Goal: Communication & Community: Answer question/provide support

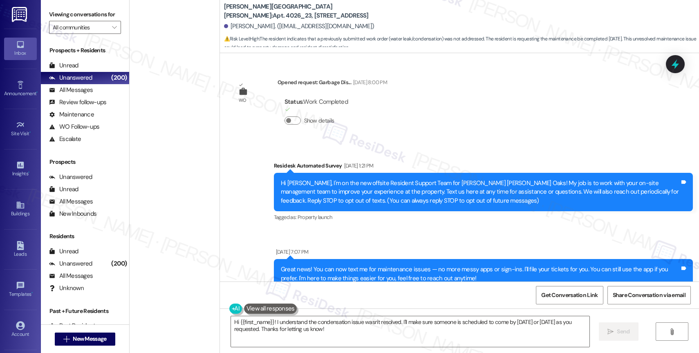
scroll to position [2356, 0]
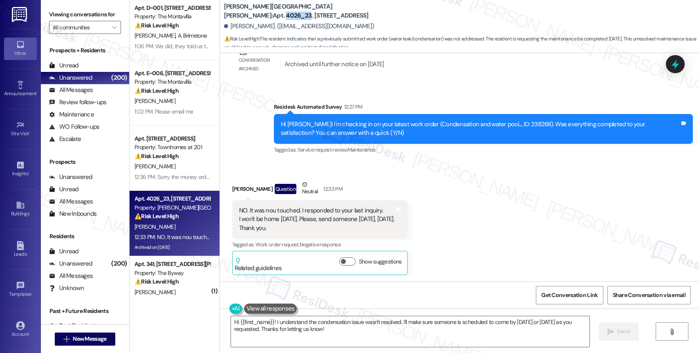
drag, startPoint x: 279, startPoint y: 9, endPoint x: 302, endPoint y: 10, distance: 22.9
click at [302, 10] on b "Witham Hill Oaks: Apt. 4026_23, 4275 NW Clubhouse Pl" at bounding box center [306, 11] width 164 height 18
copy b "4026_23"
click at [459, 207] on div "Received via SMS Afsaneh Hutchings Question Neutral 12:33 PM NO. It was nou tou…" at bounding box center [459, 221] width 479 height 119
click at [312, 325] on textarea "Hi {{first_name}}! I understand the condensation issue wasn't resolved. I'll ma…" at bounding box center [410, 331] width 359 height 31
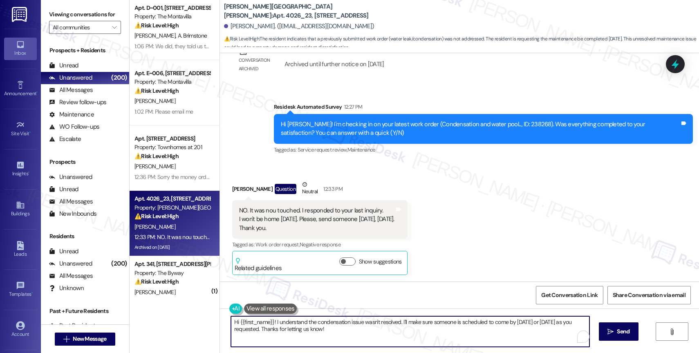
click at [312, 325] on textarea "Hi {{first_name}}! I understand the condensation issue wasn't resolved. I'll ma…" at bounding box center [410, 331] width 359 height 31
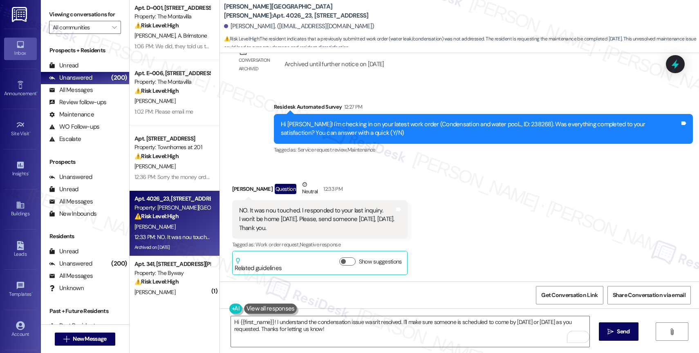
click at [430, 199] on div "Received via SMS Afsaneh Hutchings Question Neutral 12:33 PM NO. It was nou tou…" at bounding box center [459, 221] width 479 height 119
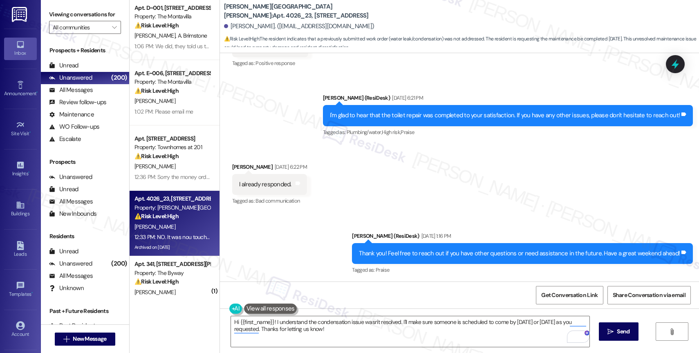
scroll to position [1523, 0]
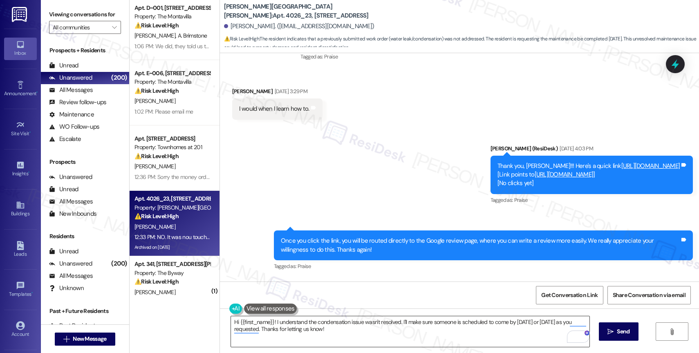
click at [315, 328] on textarea "Hi {{first_name}}! I understand the condensation issue wasn't resolved. I'll ma…" at bounding box center [410, 331] width 359 height 31
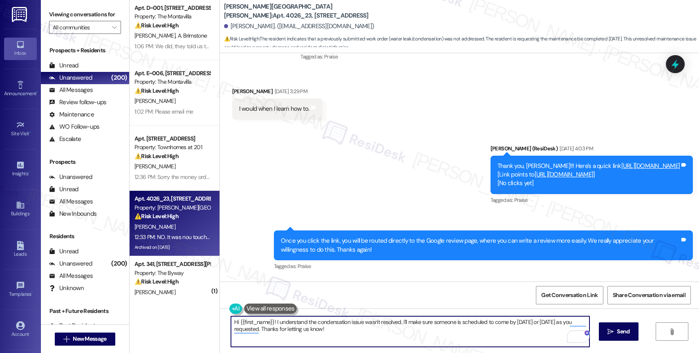
click at [315, 328] on textarea "Hi {{first_name}}! I understand the condensation issue wasn't resolved. I'll ma…" at bounding box center [410, 331] width 359 height 31
drag, startPoint x: 270, startPoint y: 322, endPoint x: 385, endPoint y: 337, distance: 115.9
click at [385, 337] on textarea "Hi {{first_name}}! I understand the condensation issue wasn't resolved. I'll ma…" at bounding box center [410, 331] width 359 height 31
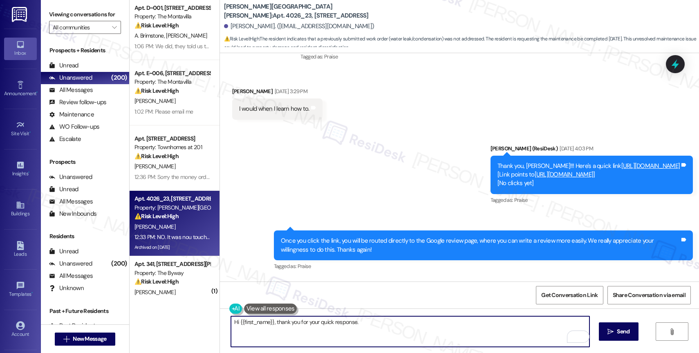
click at [381, 329] on textarea "Hi {{first_name}}, thank you for your quick response." at bounding box center [410, 331] width 359 height 31
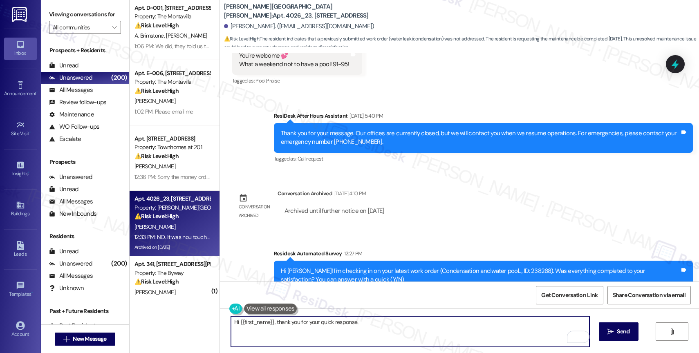
scroll to position [2356, 0]
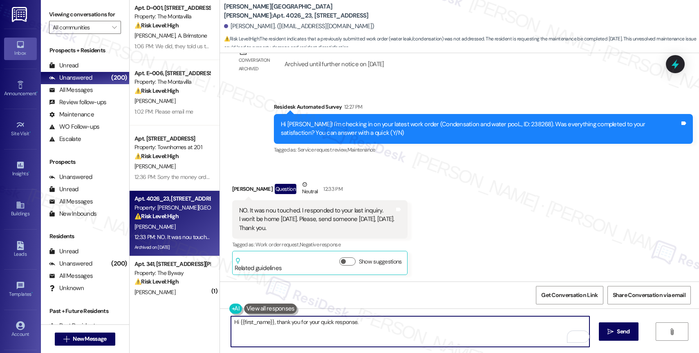
click at [385, 316] on div "Hi {{first_name}}, thank you for your quick response.  Send " at bounding box center [459, 339] width 479 height 61
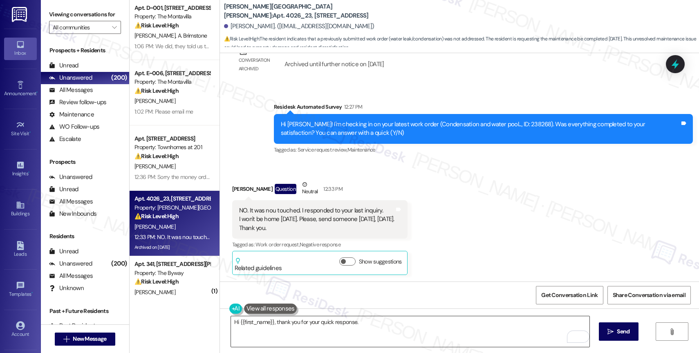
click at [369, 325] on textarea "Hi {{first_name}}, thank you for your quick response." at bounding box center [410, 331] width 359 height 31
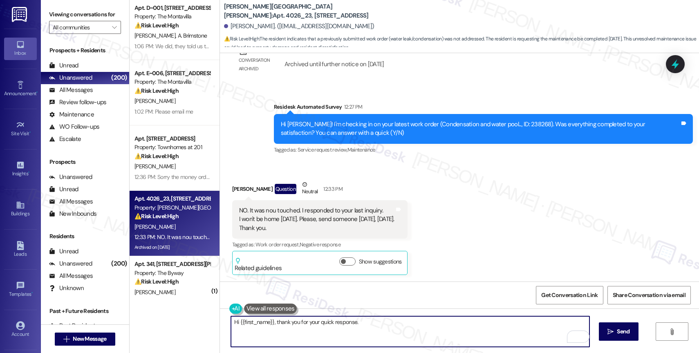
click at [369, 325] on textarea "Hi {{first_name}}, thank you for your quick response." at bounding box center [410, 331] width 359 height 31
click at [493, 326] on textarea "Hi {{first_name}}, thank you for your quick response. This work order is about …" at bounding box center [410, 331] width 359 height 31
paste textarea "[Cole Thompson 8/9/2025 11:44 AM] lots of water in fridge, checked door seal al…"
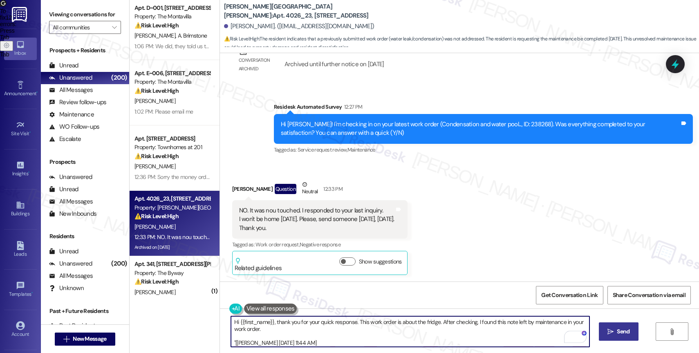
type textarea "Hi {{first_name}}, thank you for your quick response. This work order is about …"
click at [625, 338] on button " Send" at bounding box center [619, 332] width 40 height 18
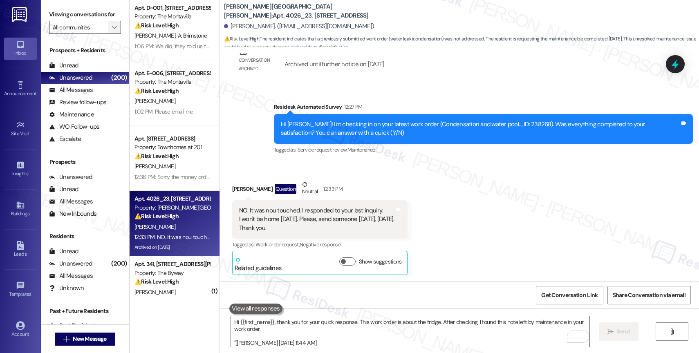
click at [111, 34] on span "" at bounding box center [114, 27] width 8 height 13
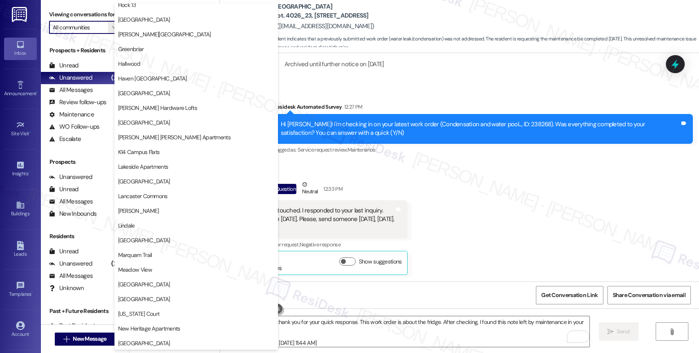
scroll to position [1523, 0]
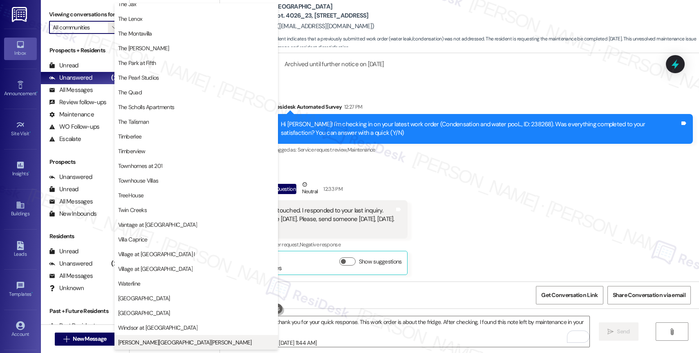
click at [151, 342] on span "[PERSON_NAME][GEOGRAPHIC_DATA][PERSON_NAME]" at bounding box center [185, 342] width 134 height 8
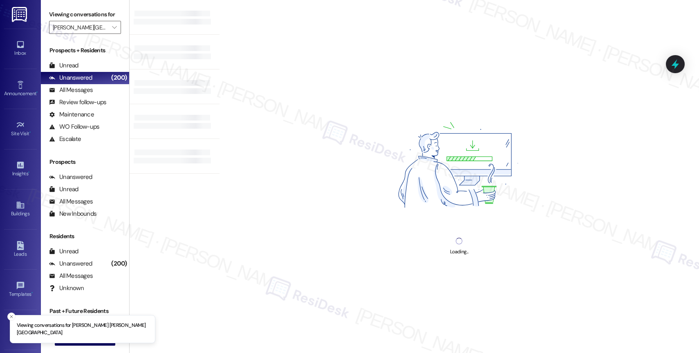
type input "[PERSON_NAME][GEOGRAPHIC_DATA][PERSON_NAME]"
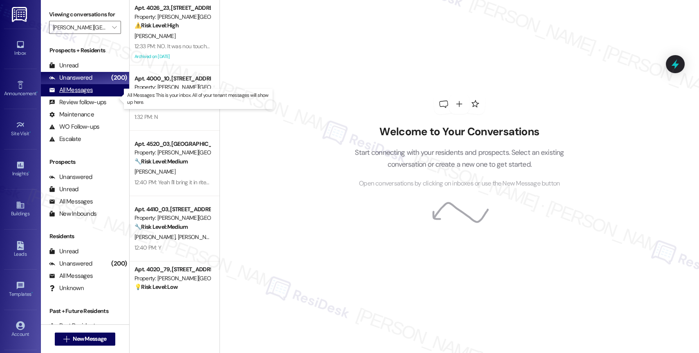
click at [98, 96] on div "All Messages (undefined)" at bounding box center [85, 90] width 88 height 12
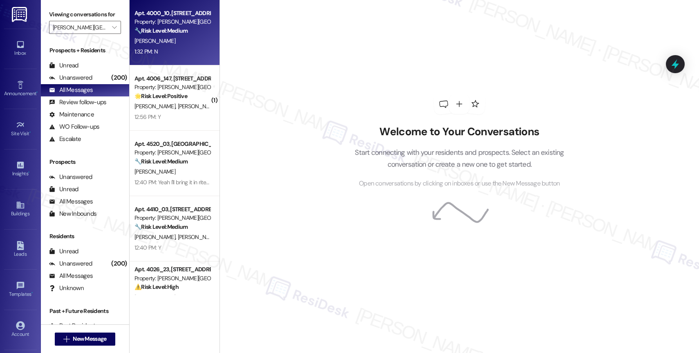
click at [187, 36] on div "[PERSON_NAME]" at bounding box center [172, 41] width 77 height 10
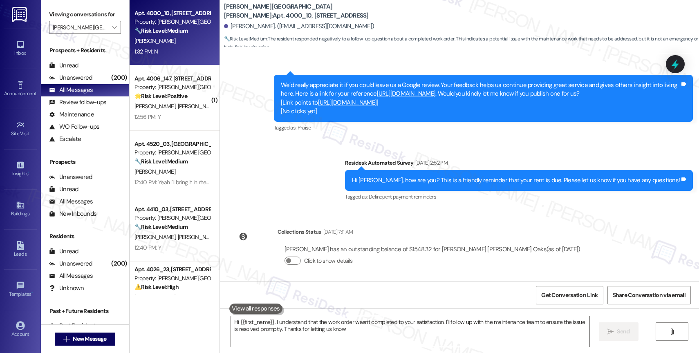
type textarea "Hi {{first_name}}, I understand that the work order wasn't completed to your sa…"
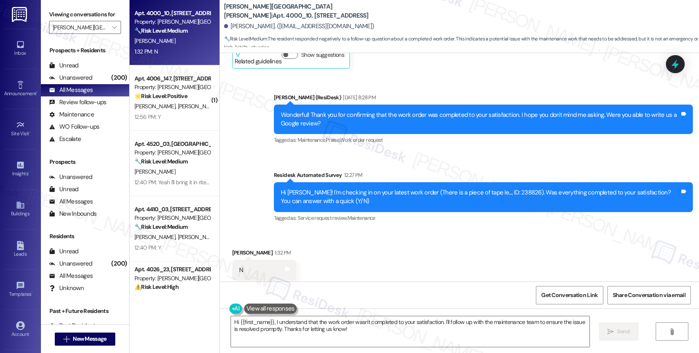
scroll to position [878, 0]
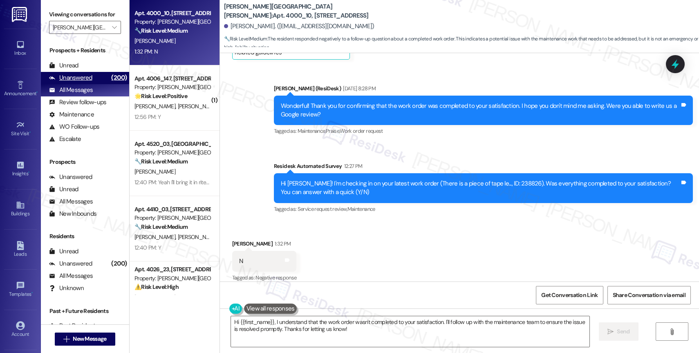
click at [96, 84] on div "Unanswered (200)" at bounding box center [85, 78] width 88 height 12
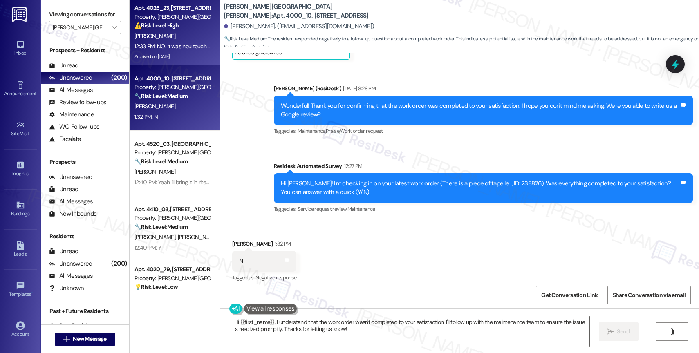
click at [156, 38] on span "[PERSON_NAME]" at bounding box center [154, 35] width 41 height 7
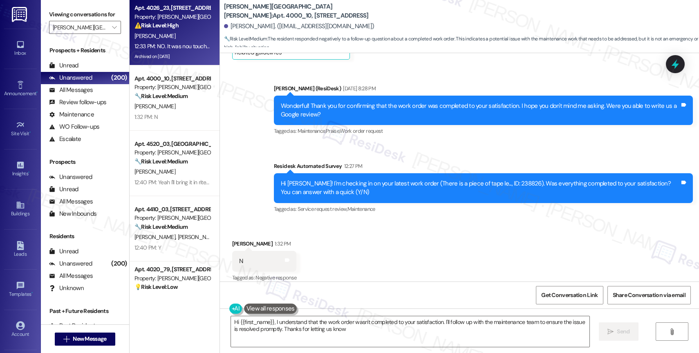
type textarea "Hi {{first_name}}, I understand that the work order wasn't completed to your sa…"
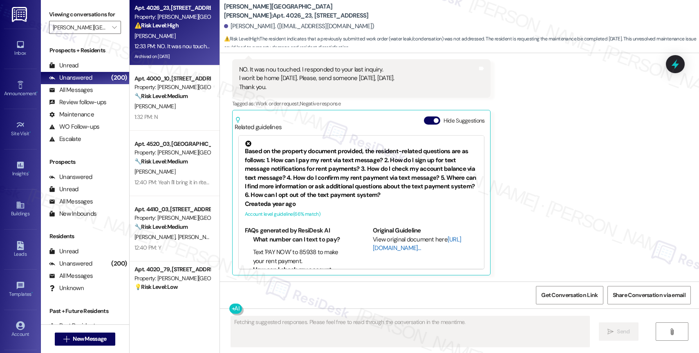
scroll to position [303, 0]
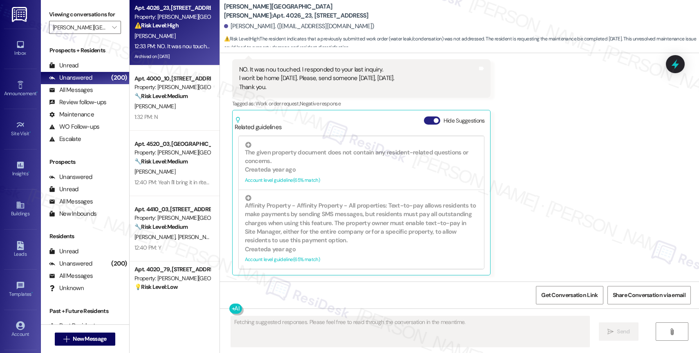
click at [424, 123] on button "Hide Suggestions" at bounding box center [432, 121] width 16 height 8
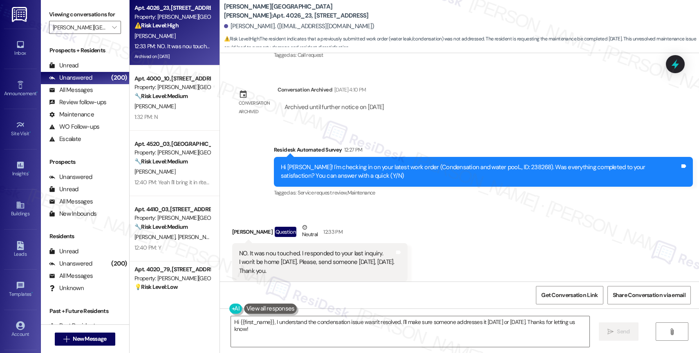
scroll to position [2140, 0]
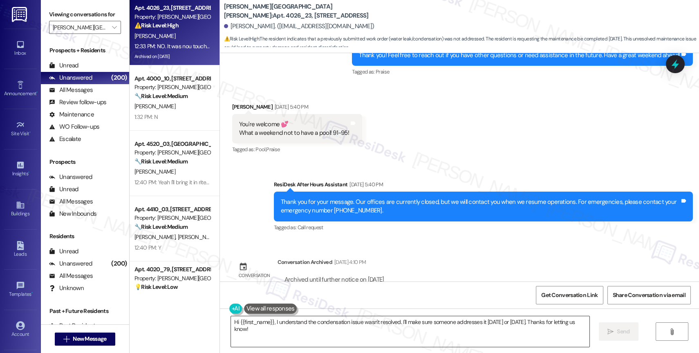
click at [269, 327] on textarea "Hi {{first_name}}, I understand the condensation issue wasn't resolved. I'll ma…" at bounding box center [410, 331] width 359 height 31
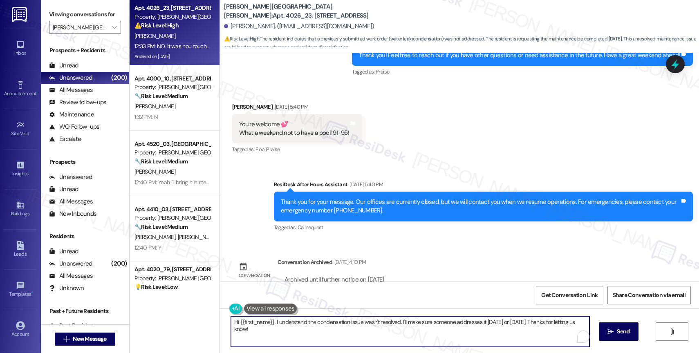
click at [269, 327] on textarea "Hi {{first_name}}, I understand the condensation issue wasn't resolved. I'll ma…" at bounding box center [410, 331] width 359 height 31
paste textarea "[Cole Thompson 8/9/2025 11:44 AM] lots of water in fridge, checked door seal al…"
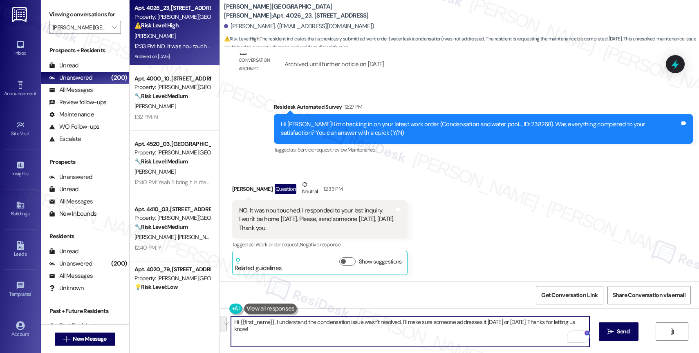
click at [257, 333] on textarea "Hi {{first_name}}, I understand the condensation issue wasn't resolved. I'll ma…" at bounding box center [410, 331] width 359 height 31
click at [285, 332] on textarea "Hi {{first_name}}, I understand the condensation issue wasn't resolved. I'll ma…" at bounding box center [410, 331] width 359 height 31
click at [258, 332] on textarea "Hi {{first_name}}, I understand the condensation issue wasn't resolved. I'll ma…" at bounding box center [410, 331] width 359 height 31
click at [269, 321] on textarea "Hi {{first_name}}, I understand the condensation issue wasn't resolved. I'll ma…" at bounding box center [410, 331] width 359 height 31
click at [349, 331] on textarea "Hi {{first_name}}, thank you for your quick response. I understand the condensa…" at bounding box center [410, 331] width 359 height 31
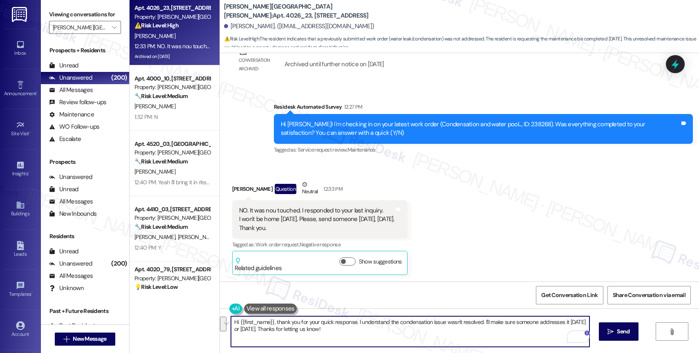
drag, startPoint x: 353, startPoint y: 321, endPoint x: 359, endPoint y: 331, distance: 11.5
click at [359, 331] on textarea "Hi {{first_name}}, thank you for your quick response. I understand the condensa…" at bounding box center [410, 331] width 359 height 31
click at [503, 327] on textarea "Hi {{first_name}}, thank you for your quick response. This work order is about …" at bounding box center [410, 331] width 359 height 31
click at [503, 324] on textarea "Hi {{first_name}}, thank you for your quick response. This work order is about …" at bounding box center [410, 331] width 359 height 31
click at [505, 323] on textarea "Hi {{first_name}}, thank you for your quick response. This work order is about …" at bounding box center [410, 331] width 359 height 31
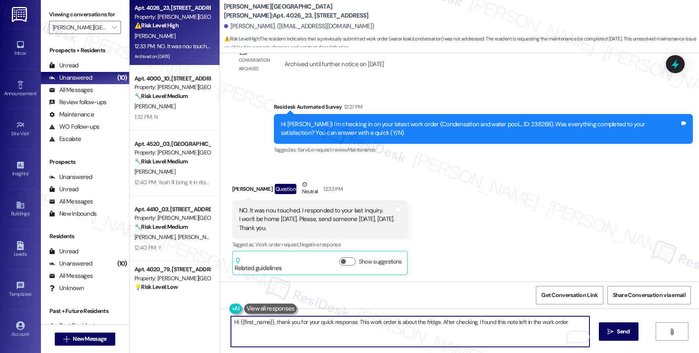
click at [520, 323] on textarea "Hi {{first_name}}, thank you for your quick response. This work order is about …" at bounding box center [410, 331] width 359 height 31
click at [310, 336] on textarea "Hi {{first_name}}, thank you for your quick response. This work order is about …" at bounding box center [410, 331] width 359 height 31
paste textarea "[Cole Thompson 8/9/2025 11:44 AM] lots of water in fridge, checked door seal al…"
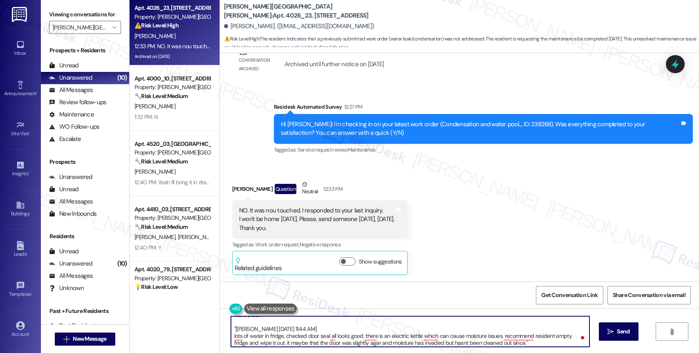
click at [306, 335] on textarea "Hi {{first_name}}, thank you for your quick response. This work order is about …" at bounding box center [410, 331] width 359 height 31
click at [307, 334] on textarea "Hi {{first_name}}, thank you for your quick response. This work order is about …" at bounding box center [410, 331] width 359 height 31
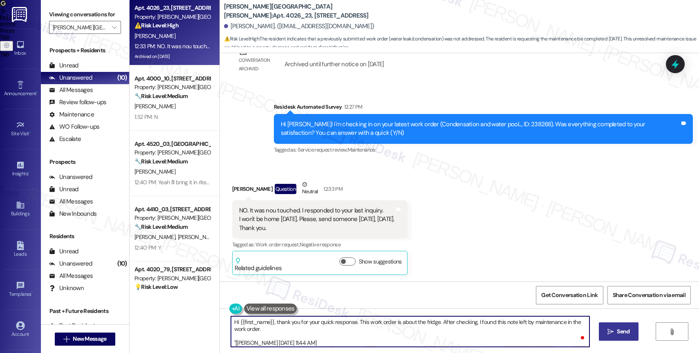
type textarea "Hi {{first_name}}, thank you for your quick response. This work order is about …"
click at [621, 330] on span "Send" at bounding box center [623, 331] width 13 height 9
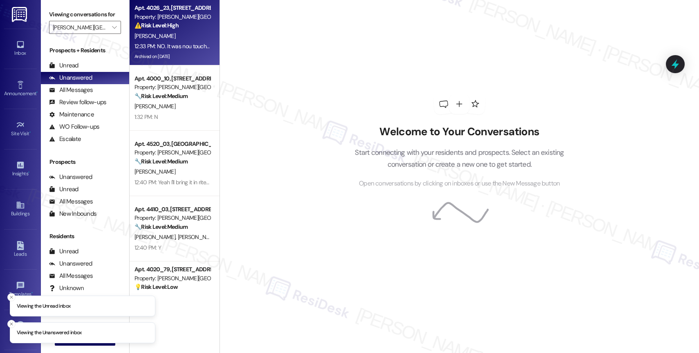
click at [167, 39] on div "[PERSON_NAME]" at bounding box center [172, 36] width 77 height 10
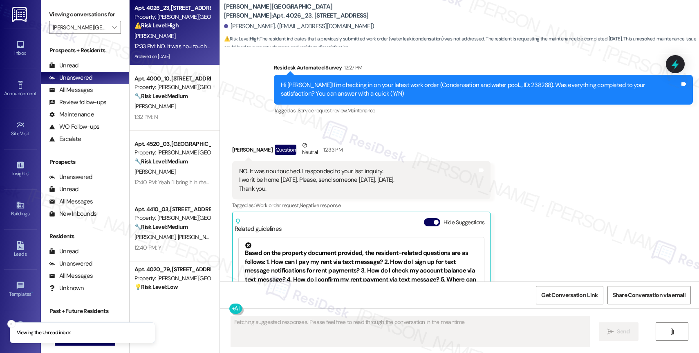
scroll to position [2496, 0]
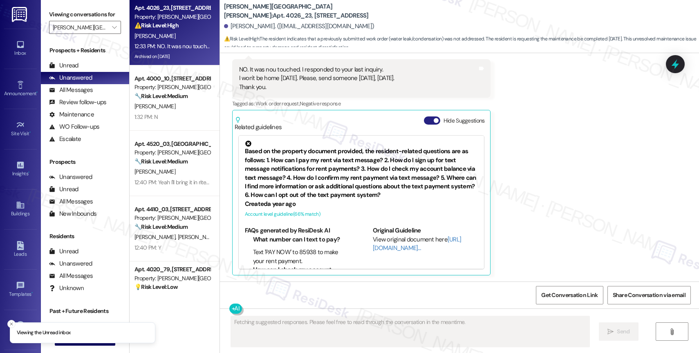
click at [424, 123] on button "Hide Suggestions" at bounding box center [432, 121] width 16 height 8
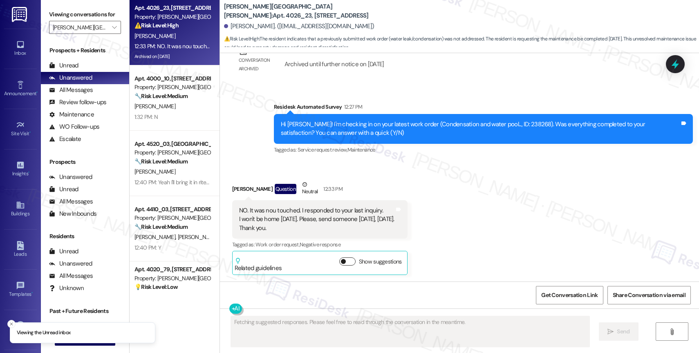
scroll to position [2356, 0]
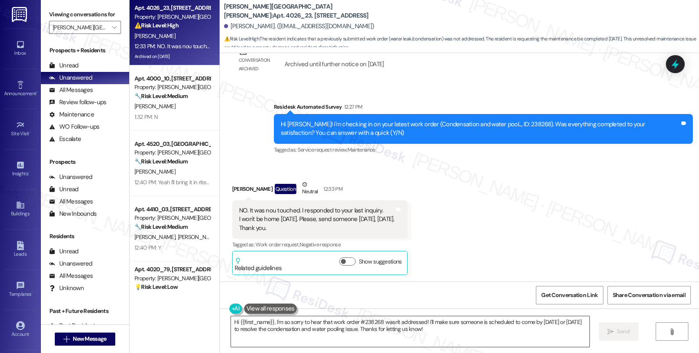
click at [255, 336] on textarea "Hi {{first_name}}, I'm so sorry to hear that work order #238268 wasn't addresse…" at bounding box center [410, 331] width 359 height 31
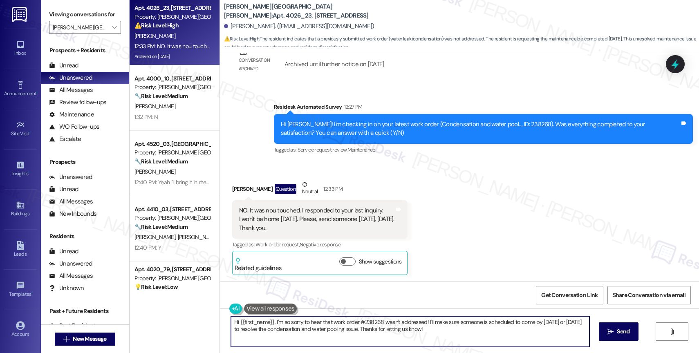
click at [255, 336] on textarea "Hi {{first_name}}, I'm so sorry to hear that work order #238268 wasn't addresse…" at bounding box center [410, 331] width 359 height 31
paste textarea "Work Order 16085466"
type textarea "Work Order 16085466"
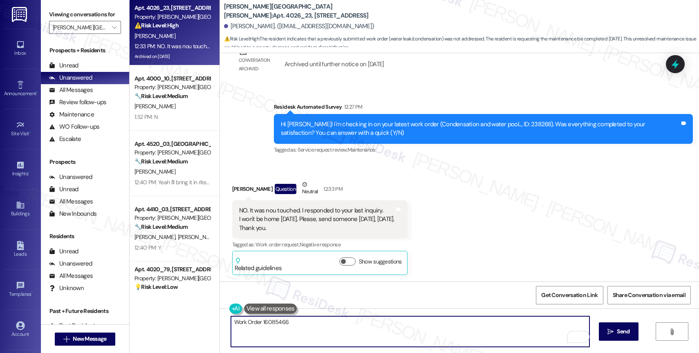
drag, startPoint x: 294, startPoint y: 323, endPoint x: 164, endPoint y: 322, distance: 129.6
click at [166, 322] on div "Apt. 4026_23, 4275 NW Clubhouse Pl Property: Witham Hill Oaks ⚠️ Risk Level: Hi…" at bounding box center [414, 176] width 569 height 353
click at [468, 321] on textarea "Hi Afsaneh, thank you for your quick response. This work order is about the fri…" at bounding box center [410, 331] width 359 height 31
paste textarea "Could you share a bit more about what happened with your work order? I'd like t…"
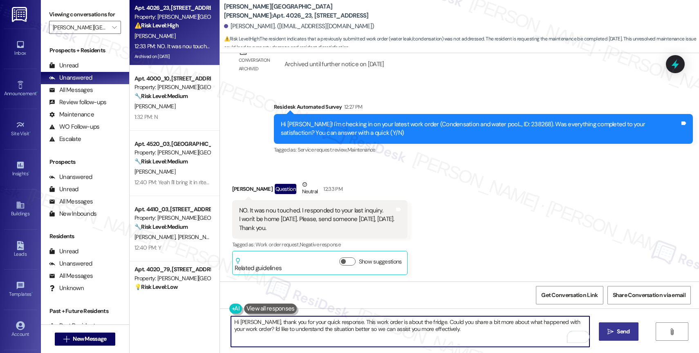
type textarea "Hi [PERSON_NAME], thank you for your quick response. This work order is about t…"
click at [607, 329] on icon "" at bounding box center [610, 332] width 6 height 7
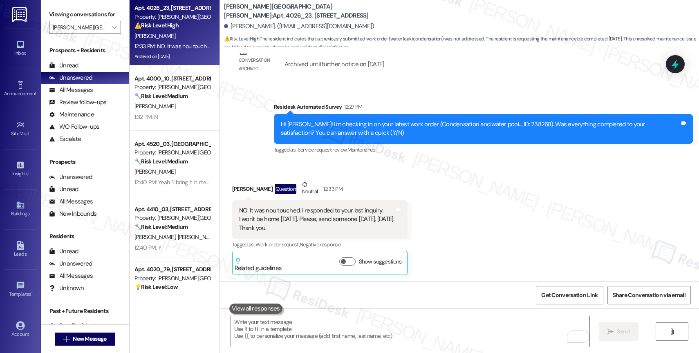
scroll to position [2422, 0]
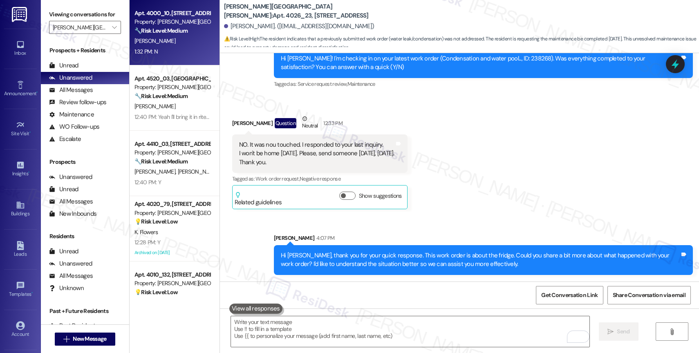
click at [177, 37] on div "[PERSON_NAME]" at bounding box center [172, 41] width 77 height 10
type textarea "Fetching suggested responses. Please feel free to read through the conversation…"
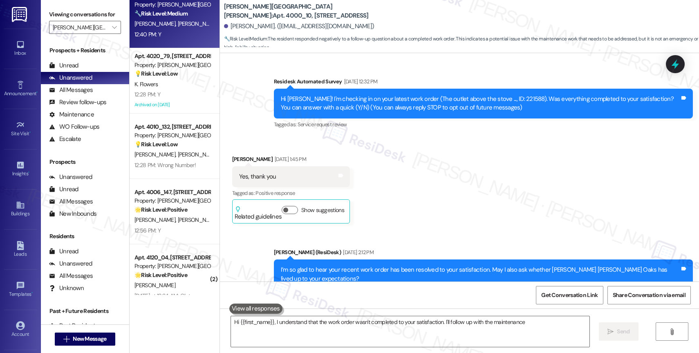
scroll to position [359, 0]
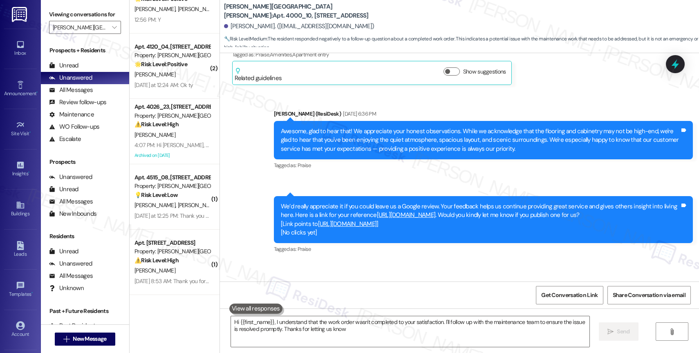
type textarea "Hi {{first_name}}, I understand that the work order wasn't completed to your sa…"
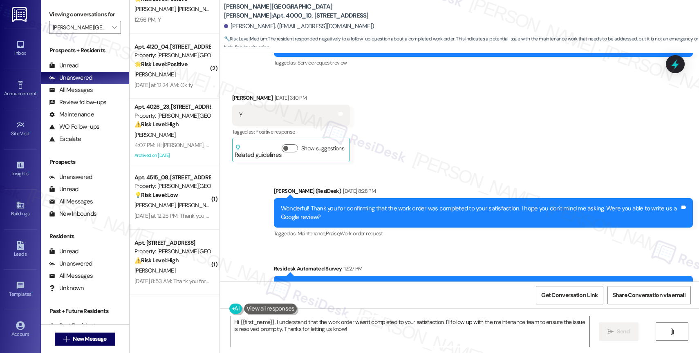
scroll to position [878, 0]
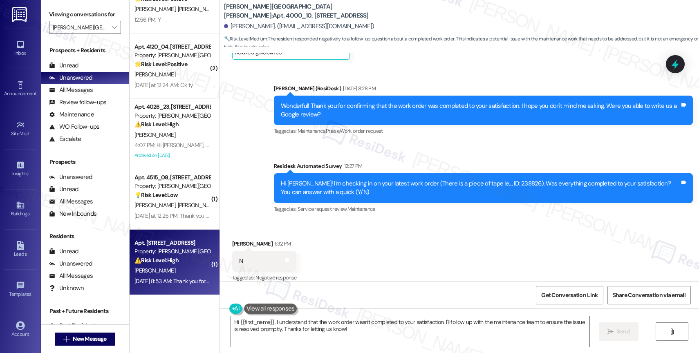
click at [164, 271] on div "[PERSON_NAME]" at bounding box center [172, 271] width 77 height 10
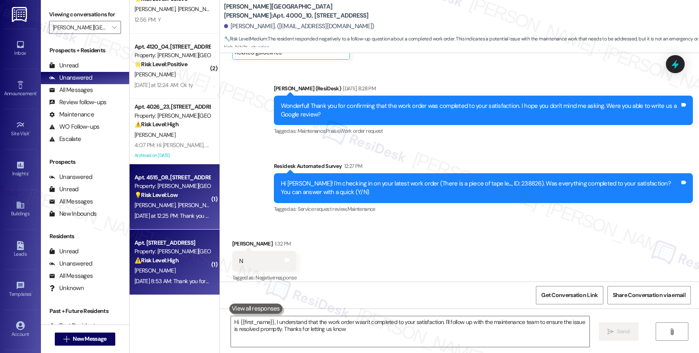
type textarea "Hi {{first_name}}, I understand that the work order wasn't completed to your sa…"
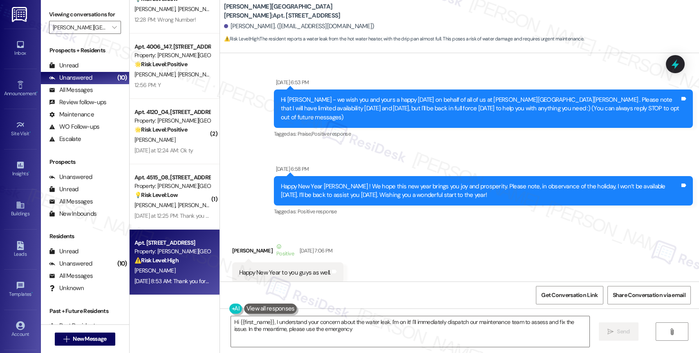
scroll to position [4446, 0]
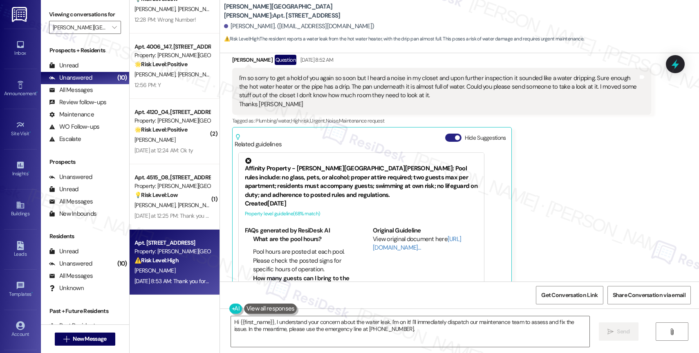
click at [446, 134] on button "Hide Suggestions" at bounding box center [453, 138] width 16 height 8
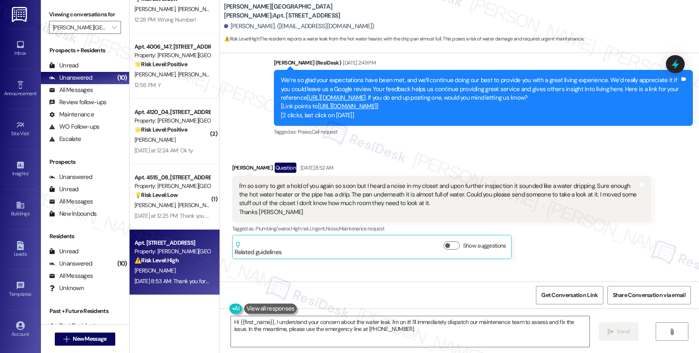
scroll to position [4324, 0]
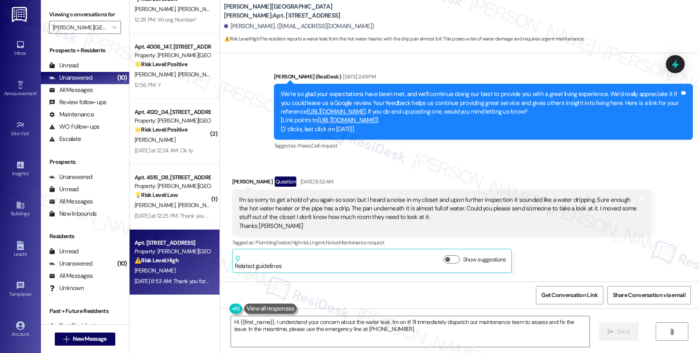
click at [480, 202] on div "I'm so sorry to get a hold of you again so soon but I heard a noise in my close…" at bounding box center [438, 213] width 399 height 35
click at [285, 337] on textarea "Hi {{first_name}}, I understand your concern about the water leak. I'm on it! I…" at bounding box center [410, 331] width 359 height 31
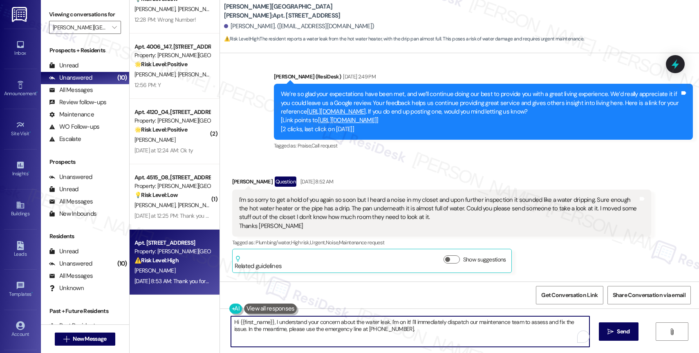
click at [285, 337] on textarea "Hi {{first_name}}, I understand your concern about the water leak. I'm on it! I…" at bounding box center [410, 331] width 359 height 31
drag, startPoint x: 385, startPoint y: 321, endPoint x: 392, endPoint y: 330, distance: 11.5
click at [392, 330] on textarea "Hi {{first_name}}, I understand your concern about the water leak. I'm on it! I…" at bounding box center [410, 331] width 359 height 31
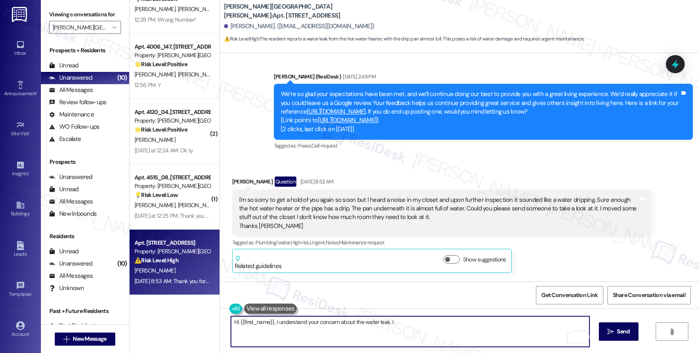
drag, startPoint x: 270, startPoint y: 322, endPoint x: 324, endPoint y: 323, distance: 54.4
click at [271, 322] on textarea "Hi {{first_name}}, I understand your concern about the water leak. I" at bounding box center [410, 331] width 359 height 31
click at [270, 321] on textarea "Hi {{first_name}}, I was away when you messaged me again yesterday. I understan…" at bounding box center [410, 331] width 359 height 31
click at [566, 325] on textarea "Hi {{first_name}}, good afternoon. I was away when you messaged me again yester…" at bounding box center [410, 331] width 359 height 31
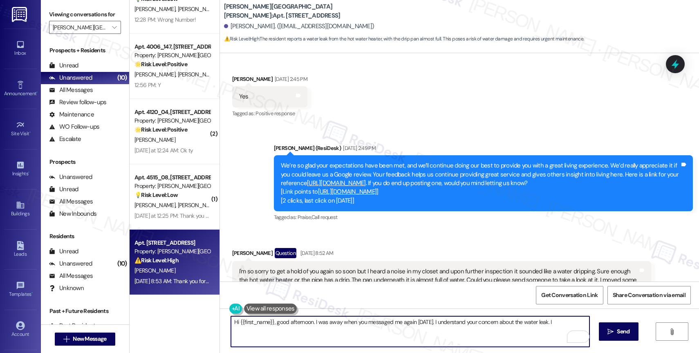
scroll to position [4458, 0]
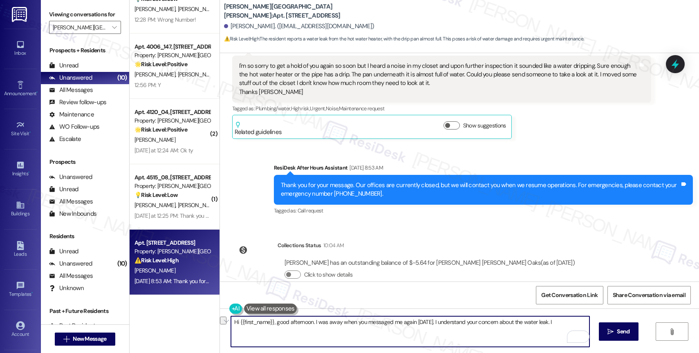
drag, startPoint x: 434, startPoint y: 322, endPoint x: 573, endPoint y: 325, distance: 138.6
click at [573, 325] on textarea "Hi {{first_name}}, good afternoon. I was away when you messaged me again yester…" at bounding box center [410, 331] width 359 height 31
type textarea "Hi {{first_name}}, good afternoon. I was away when you messaged me again yester…"
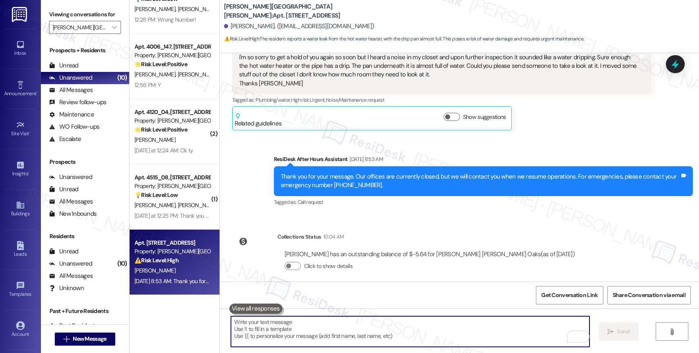
scroll to position [4524, 0]
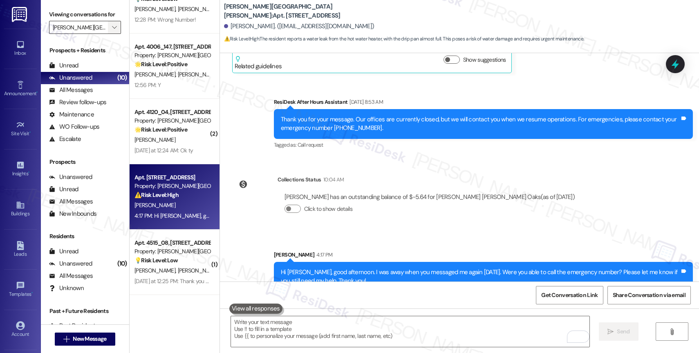
click at [112, 31] on icon "" at bounding box center [114, 27] width 4 height 7
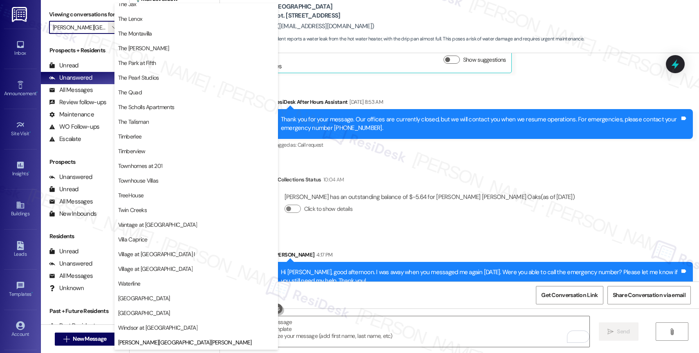
click at [381, 287] on div "Get Conversation Link Share Conversation via email" at bounding box center [459, 295] width 479 height 27
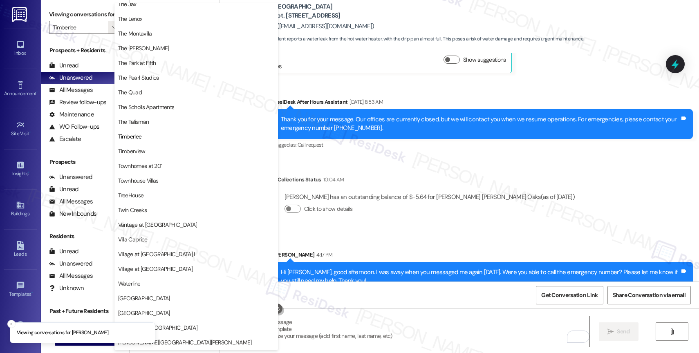
click at [385, 212] on div "Collections Status 10:04 AM Saundra Shelton has an outstanding balance of $-5.6…" at bounding box center [407, 200] width 362 height 63
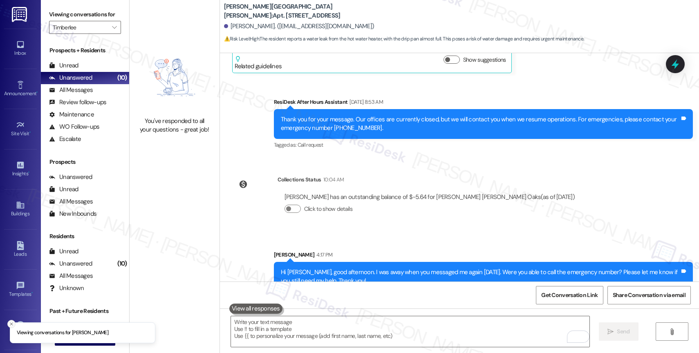
click at [10, 324] on icon "Close toast" at bounding box center [11, 324] width 5 height 5
click at [112, 31] on icon "" at bounding box center [114, 27] width 4 height 7
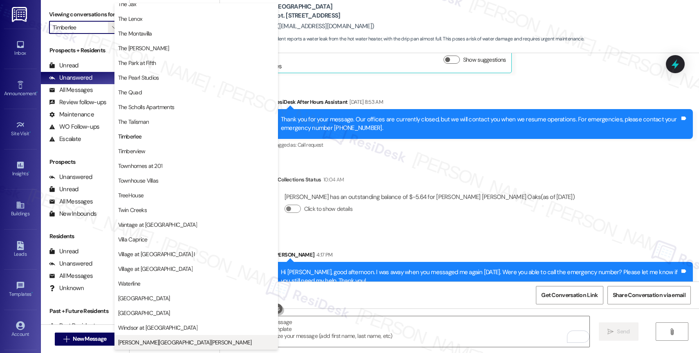
scroll to position [1475, 0]
click at [158, 345] on span "[PERSON_NAME][GEOGRAPHIC_DATA][PERSON_NAME]" at bounding box center [196, 342] width 156 height 8
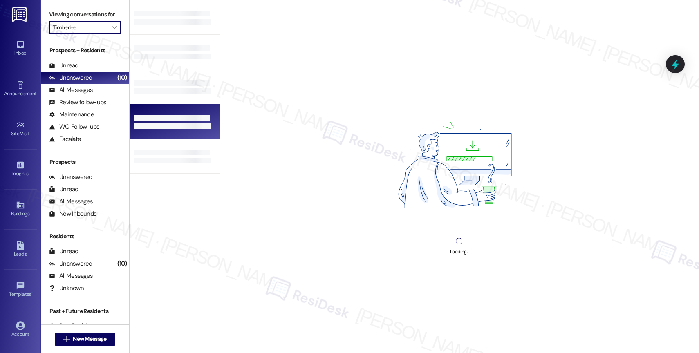
type input "[PERSON_NAME][GEOGRAPHIC_DATA][PERSON_NAME]"
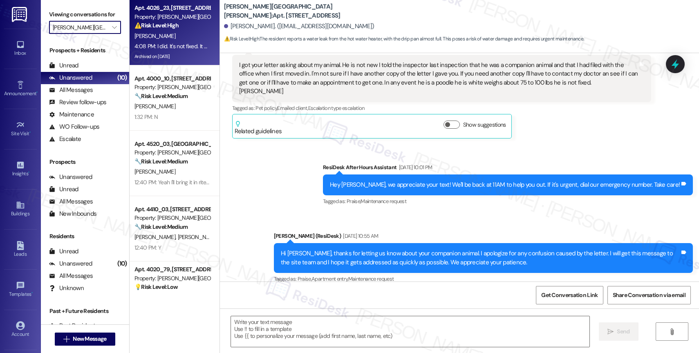
type textarea "Fetching suggested responses. Please feel free to read through the conversation…"
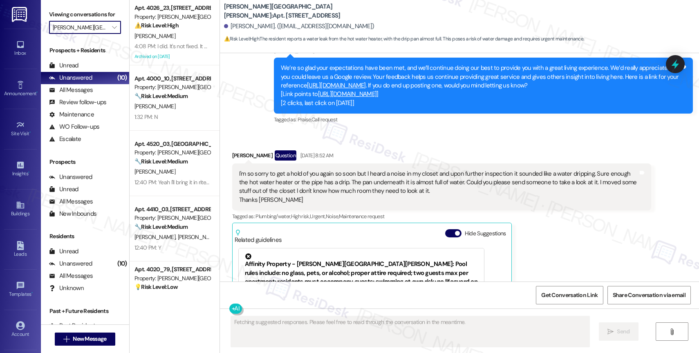
click at [173, 31] on div "[PERSON_NAME]" at bounding box center [172, 36] width 77 height 10
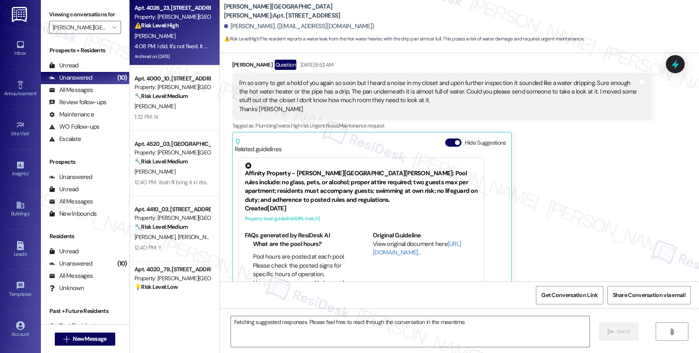
scroll to position [4446, 0]
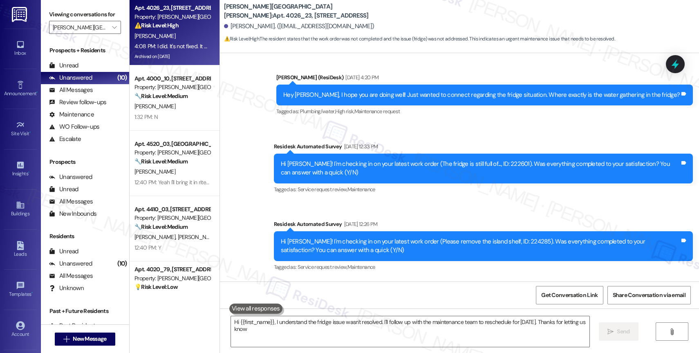
type textarea "Hi {{first_name}}, I understand the fridge issue wasn't resolved. I'll follow u…"
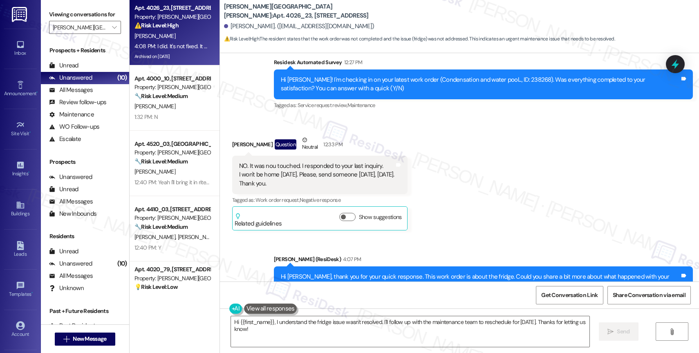
scroll to position [2502, 0]
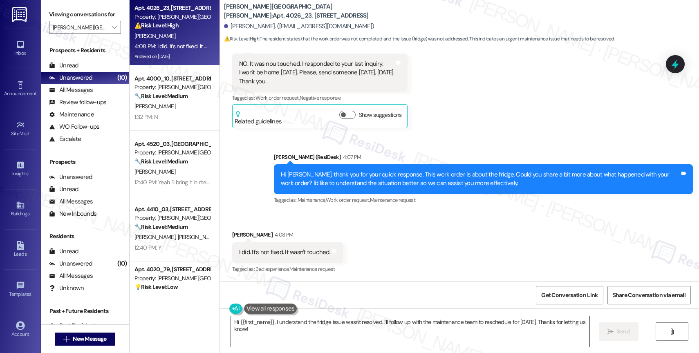
click at [257, 335] on textarea "Hi {{first_name}}, I understand the fridge issue wasn't resolved. I'll follow u…" at bounding box center [410, 331] width 359 height 31
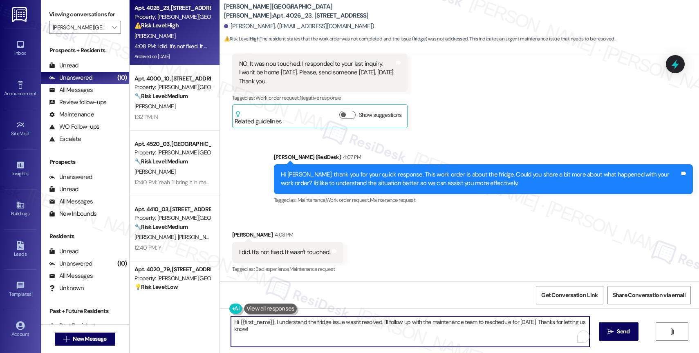
click at [257, 335] on textarea "Hi {{first_name}}, I understand the fridge issue wasn't resolved. I'll follow u…" at bounding box center [410, 331] width 359 height 31
paste textarea "there is an electric kettle which can cause moisture issues. recommend resident…"
click at [356, 323] on textarea "The work order note says that all door seals are good. there is an electric ket…" at bounding box center [410, 331] width 359 height 31
click at [495, 322] on textarea "The work order note says that all door seals are good. There is an electric ket…" at bounding box center [410, 331] width 359 height 31
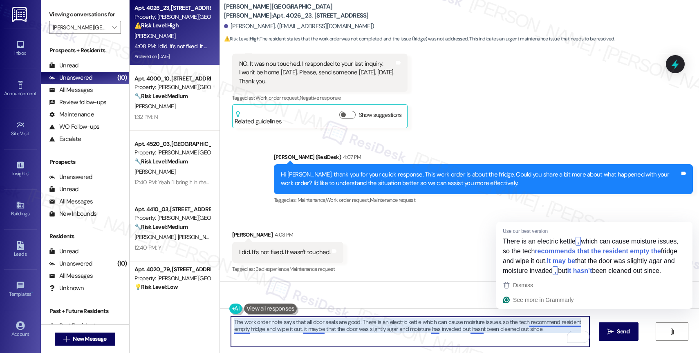
click at [552, 324] on textarea "The work order note says that all door seals are good. There is an electric ket…" at bounding box center [410, 331] width 359 height 31
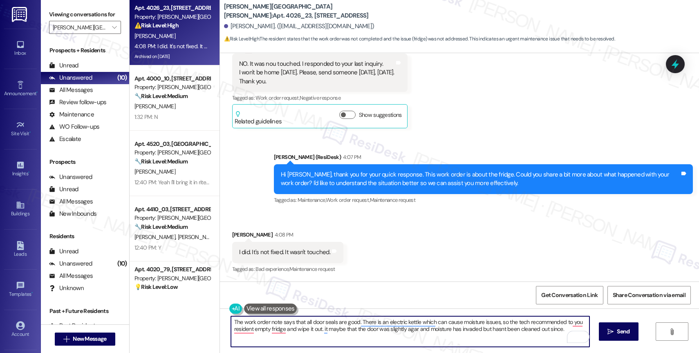
drag, startPoint x: 247, startPoint y: 330, endPoint x: 212, endPoint y: 327, distance: 35.3
click at [212, 327] on div "Apt. 4026_23, 4275 NW Clubhouse Pl Property: Witham Hill Oaks ⚠️ Risk Level: Hi…" at bounding box center [414, 176] width 569 height 353
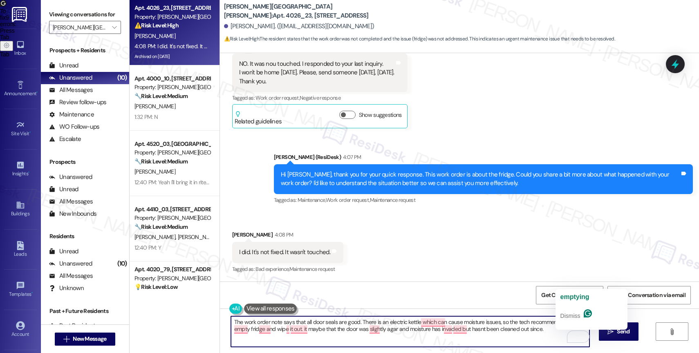
click at [584, 322] on textarea "The work order note says that all door seals are good. There is an electric ket…" at bounding box center [410, 331] width 359 height 31
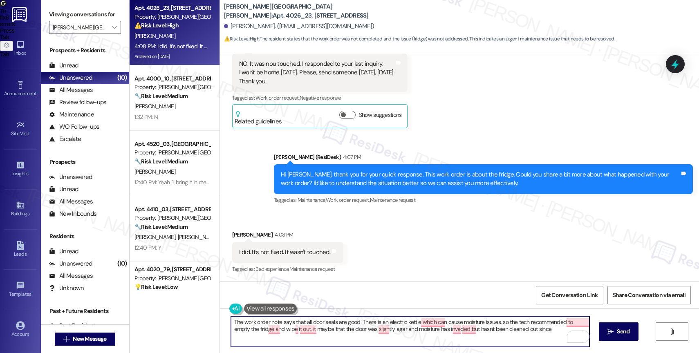
click at [541, 331] on textarea "The work order note says that all door seals are good. There is an electric ket…" at bounding box center [410, 331] width 359 height 31
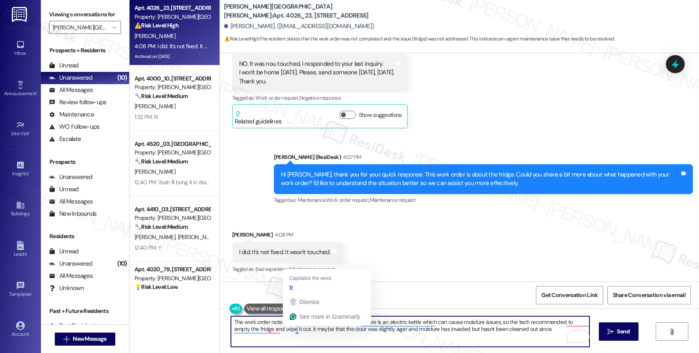
drag, startPoint x: 290, startPoint y: 329, endPoint x: 315, endPoint y: 327, distance: 24.6
click at [292, 329] on textarea "The work order note says that all door seals are good. There is an electric ket…" at bounding box center [410, 331] width 359 height 31
type textarea "The work order note says that all door seals are good. There is an electric ket…"
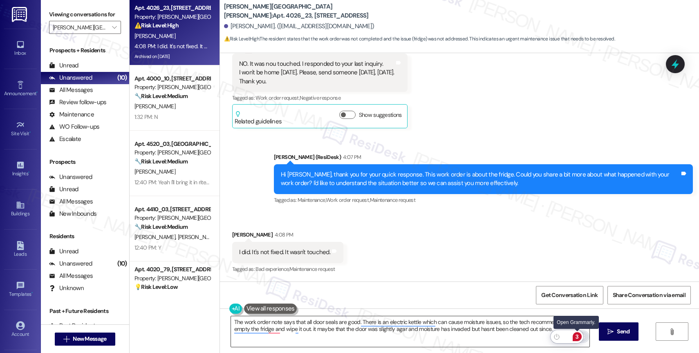
click at [577, 335] on div "3" at bounding box center [577, 336] width 9 height 9
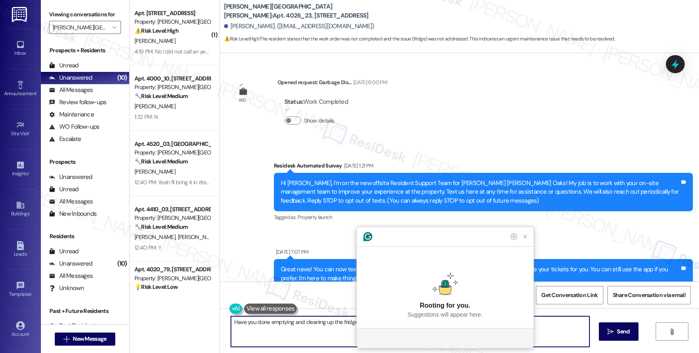
scroll to position [2568, 0]
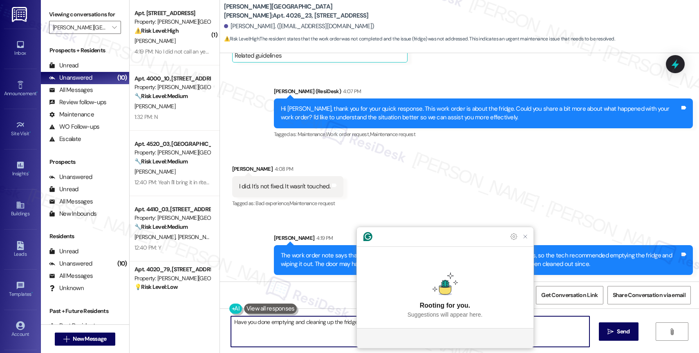
click at [323, 322] on textarea "Have you done emptying and cleaning up the fridge?" at bounding box center [410, 331] width 359 height 31
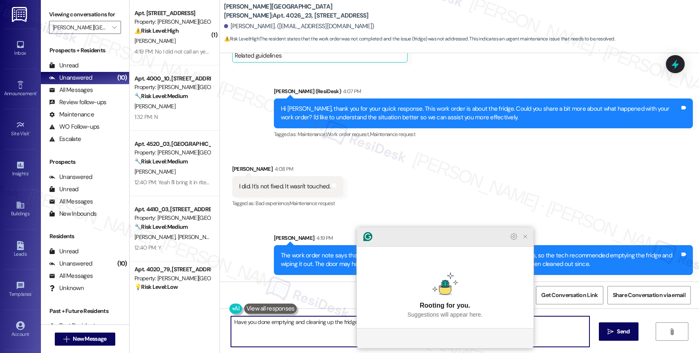
click at [528, 242] on icon "Close Grammarly Assistant" at bounding box center [525, 237] width 10 height 10
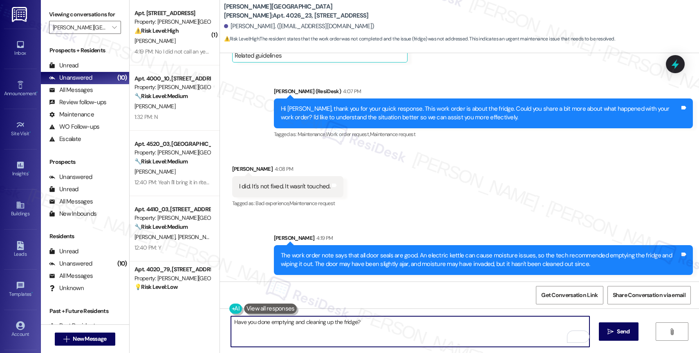
click at [381, 328] on textarea "Have you done emptying and cleaning up the fridge?" at bounding box center [410, 331] width 359 height 31
click at [617, 330] on span "Send" at bounding box center [623, 331] width 13 height 9
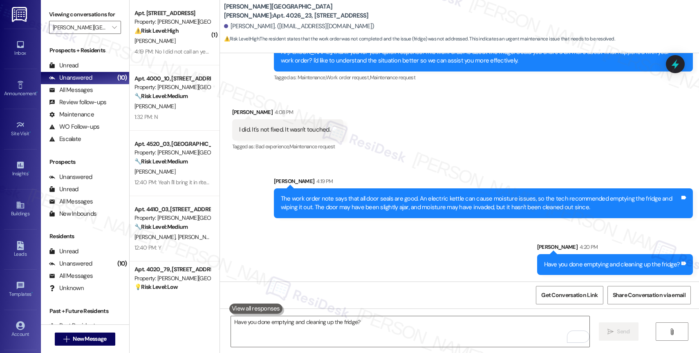
scroll to position [359, 0]
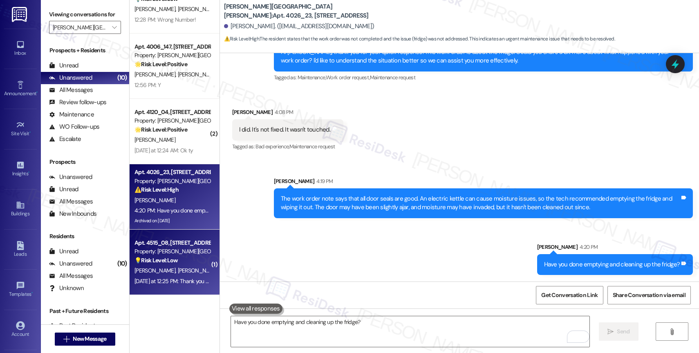
click at [171, 268] on div "[PERSON_NAME] [PERSON_NAME]" at bounding box center [172, 271] width 77 height 10
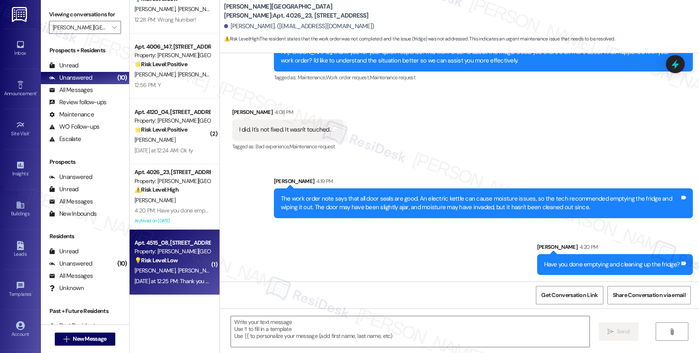
type textarea "Fetching suggested responses. Please feel free to read through the conversation…"
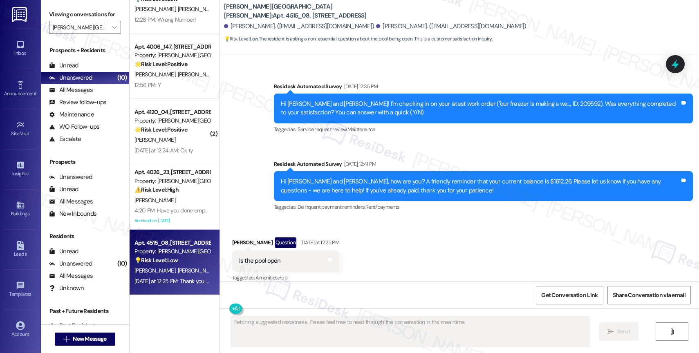
scroll to position [3228, 0]
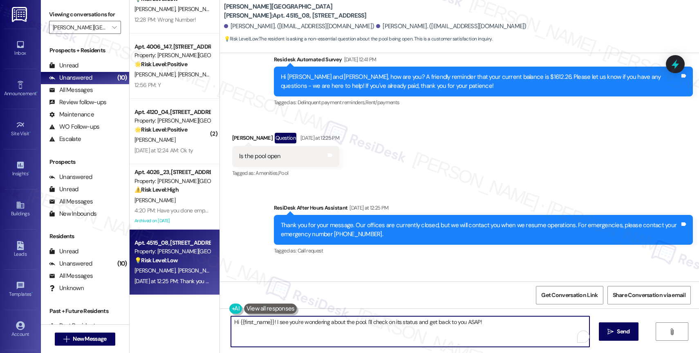
click at [264, 326] on textarea "Hi {{first_name}}! I see you're wondering about the pool. I'll check on its sta…" at bounding box center [410, 331] width 359 height 31
drag, startPoint x: 273, startPoint y: 323, endPoint x: 566, endPoint y: 333, distance: 293.3
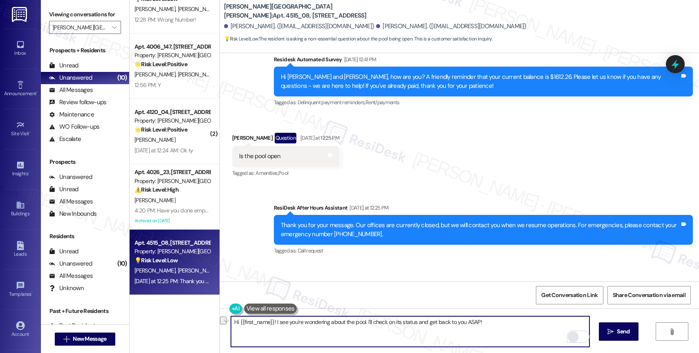
click at [566, 333] on div "Hi {{first_name}}! I see you're wondering about the pool. I'll check on its sta…" at bounding box center [410, 331] width 359 height 31
type textarea "Hi {{first_name}}! I hope your day is going well. I was away when you messaged …"
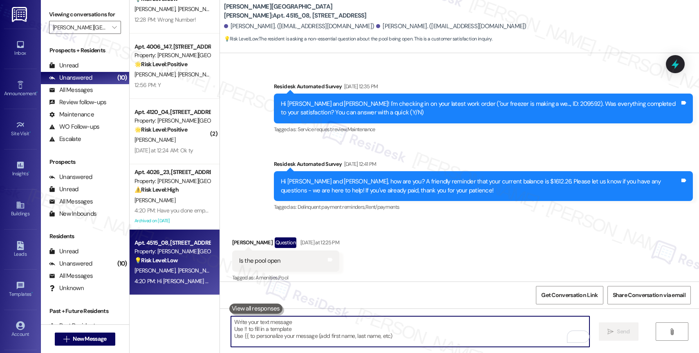
scroll to position [294, 0]
click at [162, 155] on div "[DATE] at 12:24 AM: Ok ty [DATE] at 12:24 AM: Ok ty" at bounding box center [172, 151] width 77 height 10
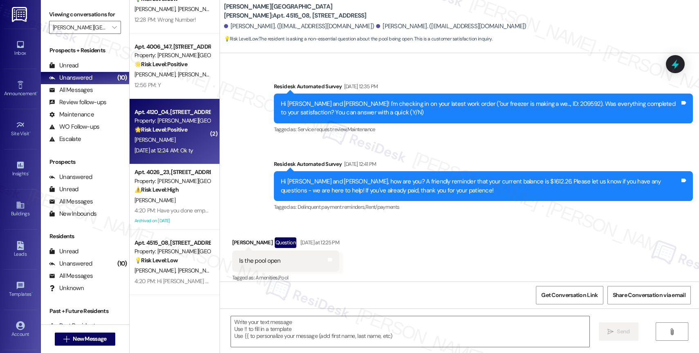
type textarea "Fetching suggested responses. Please feel free to read through the conversation…"
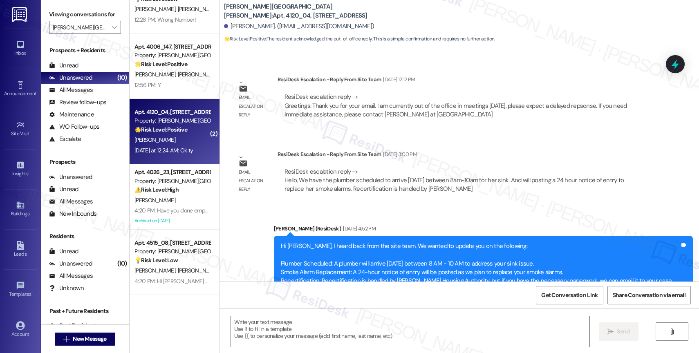
type textarea "Fetching suggested responses. Please feel free to read through the conversation…"
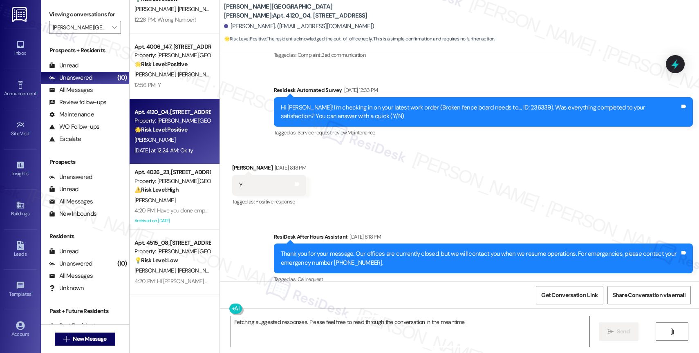
scroll to position [1270, 0]
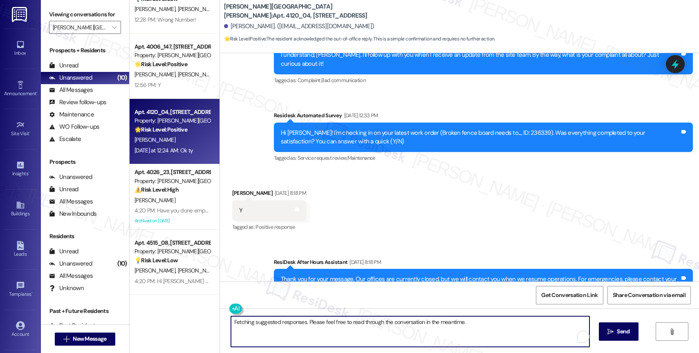
click at [287, 324] on textarea "Fetching suggested responses. Please feel free to read through the conversation…" at bounding box center [410, 331] width 359 height 31
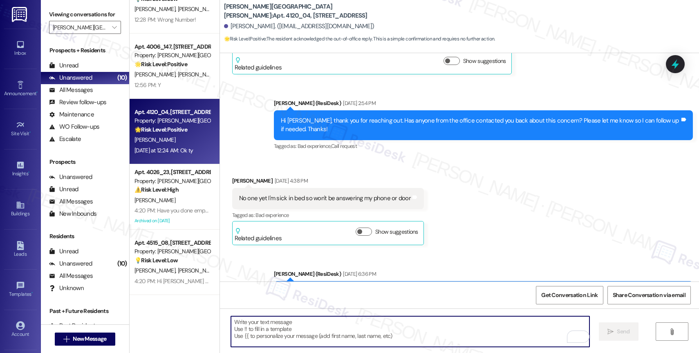
scroll to position [1262, 0]
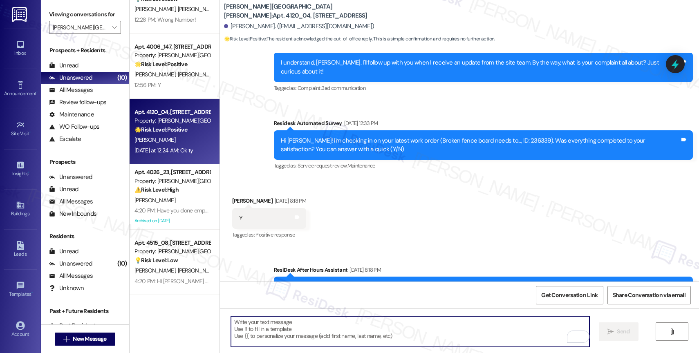
click at [282, 332] on textarea "To enrich screen reader interactions, please activate Accessibility in Grammarl…" at bounding box center [410, 331] width 359 height 31
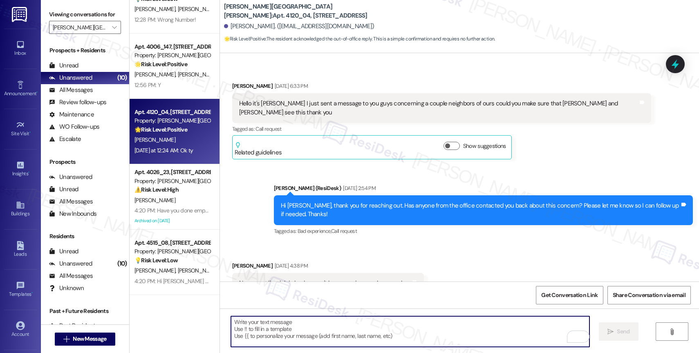
scroll to position [853, 0]
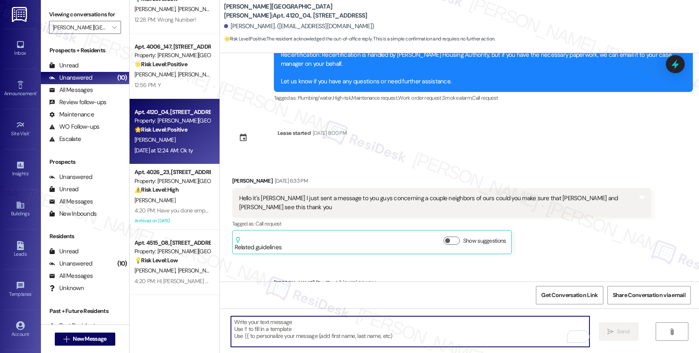
click at [402, 168] on div "Received via SMS [PERSON_NAME] [DATE] 6:33 PM Hello it's [PERSON_NAME] I just s…" at bounding box center [459, 209] width 479 height 102
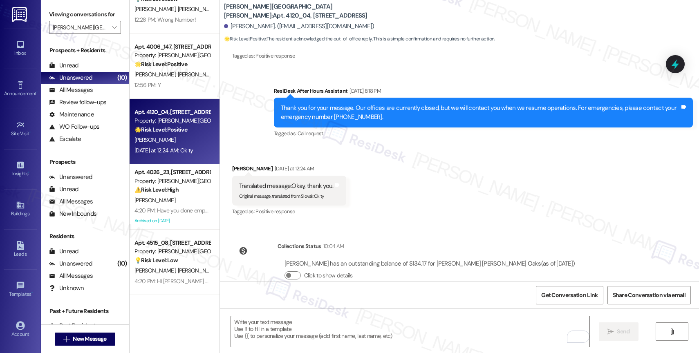
scroll to position [1341, 0]
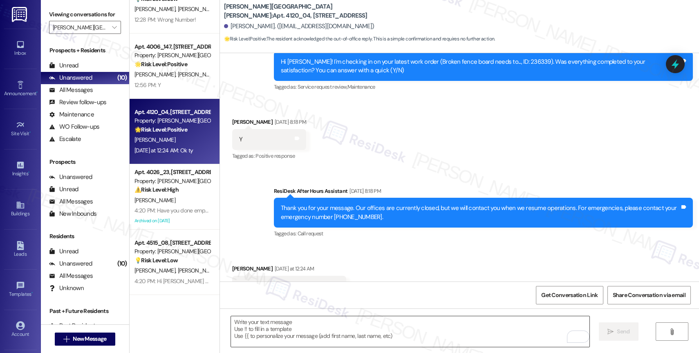
click at [289, 337] on textarea "To enrich screen reader interactions, please activate Accessibility in Grammarl…" at bounding box center [410, 331] width 359 height 31
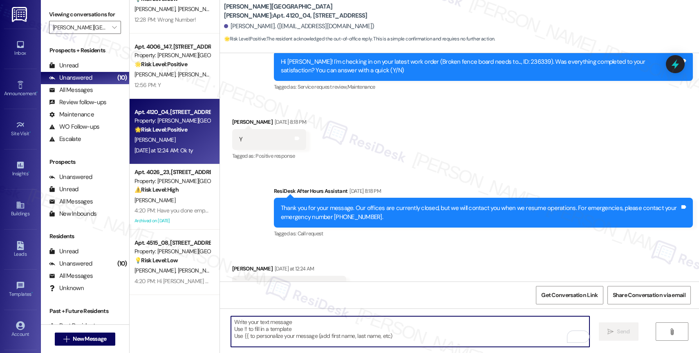
paste textarea "That's great to hear—thank you for confirming the work order was completed to y…"
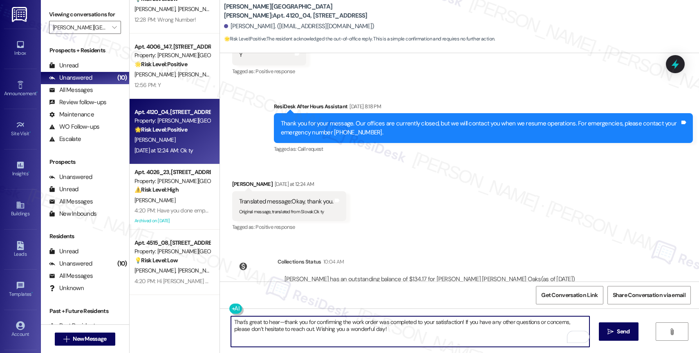
scroll to position [1441, 0]
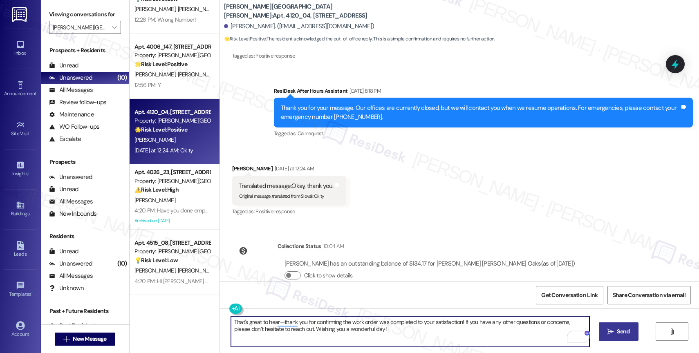
type textarea "That's great to hear—thank you for confirming the work order was completed to y…"
click at [615, 331] on span "Send" at bounding box center [623, 331] width 16 height 9
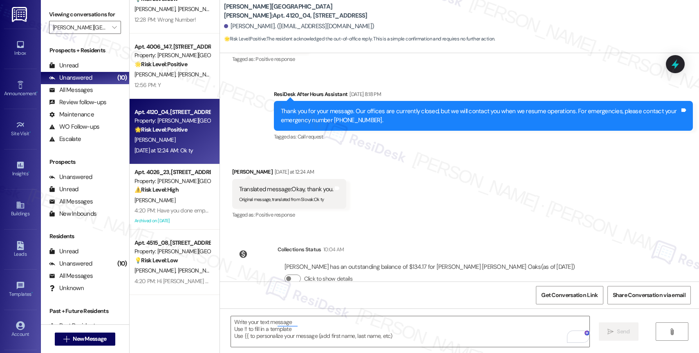
scroll to position [1365, 0]
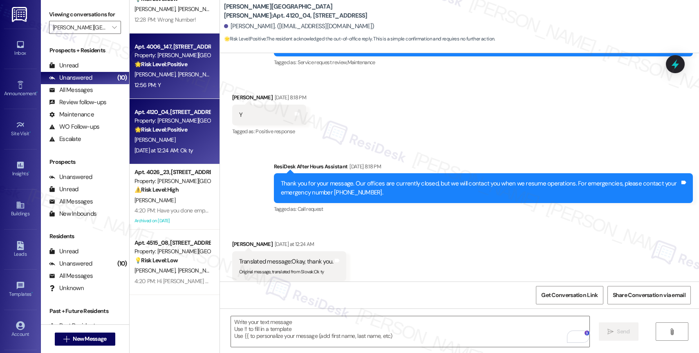
click at [177, 70] on div "[PERSON_NAME] [PERSON_NAME]" at bounding box center [172, 74] width 77 height 10
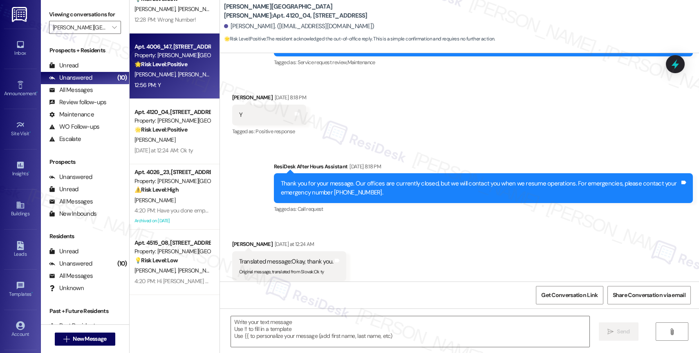
type textarea "Fetching suggested responses. Please feel free to read through the conversation…"
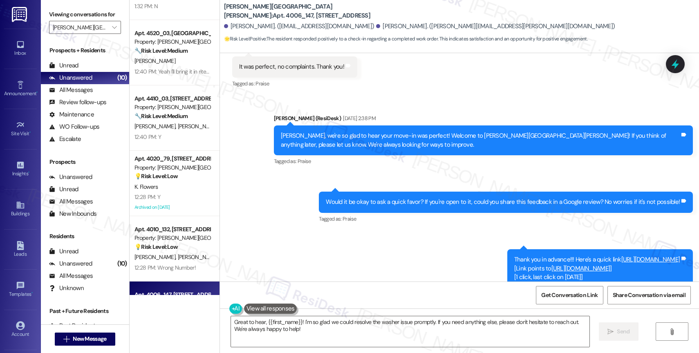
scroll to position [151, 0]
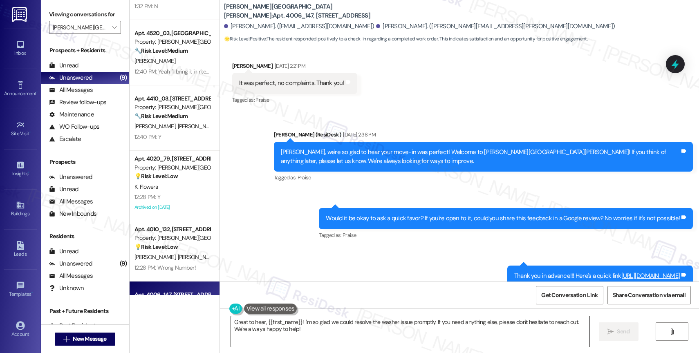
click at [288, 321] on textarea "Great to hear, {{first_name}}! I'm so glad we could resolve the washer issue pr…" at bounding box center [410, 331] width 359 height 31
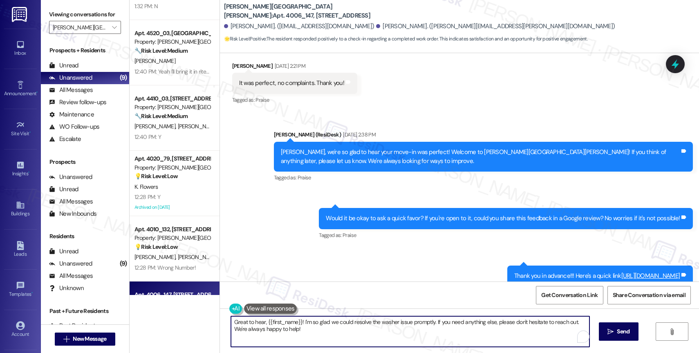
click at [288, 321] on textarea "Great to hear, {{first_name}}! I'm so glad we could resolve the washer issue pr…" at bounding box center [410, 331] width 359 height 31
paste textarea "That’s wonderful—thank you for confirming the work order was completed to your …"
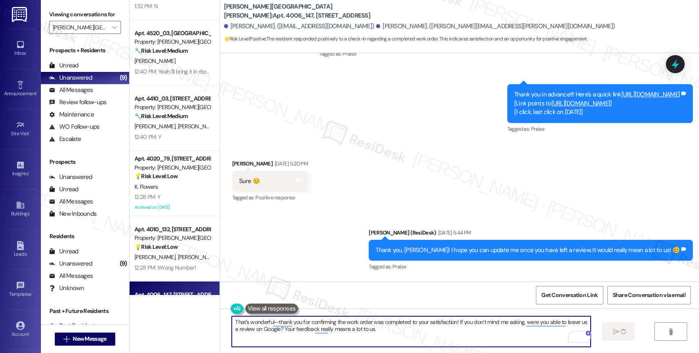
scroll to position [395, 0]
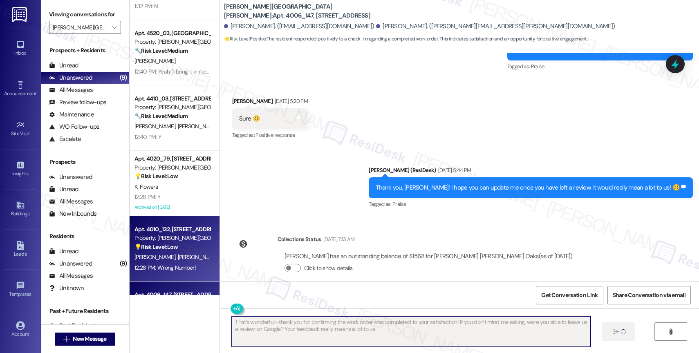
type textarea "Fetching suggested responses. Please feel free to read through the conversation…"
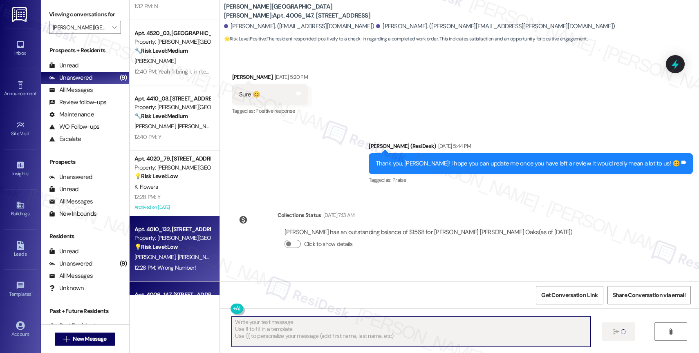
click at [170, 246] on strong "💡 Risk Level: Low" at bounding box center [155, 246] width 43 height 7
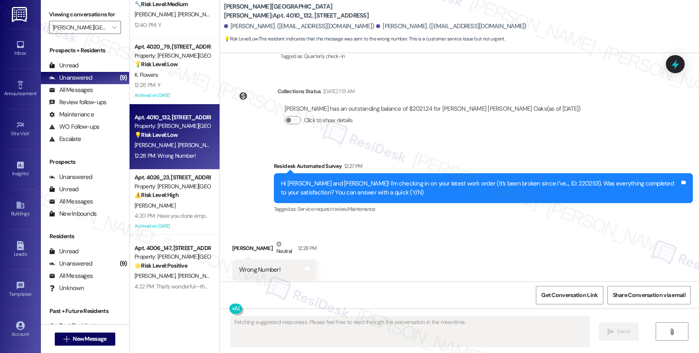
scroll to position [1097, 0]
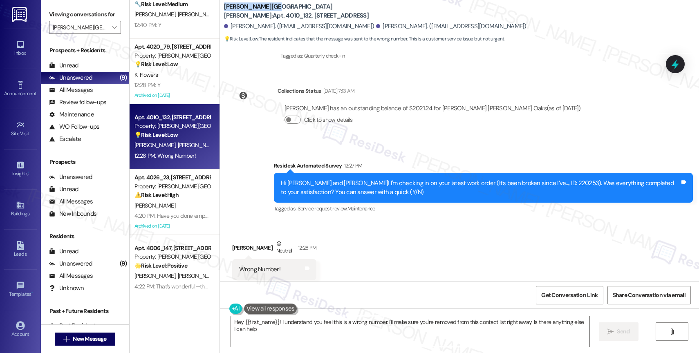
drag, startPoint x: 262, startPoint y: 11, endPoint x: 216, endPoint y: 7, distance: 46.8
click at [220, 7] on div "[PERSON_NAME][GEOGRAPHIC_DATA][PERSON_NAME]: Apt. 4010_132, [GEOGRAPHIC_DATA][P…" at bounding box center [459, 22] width 479 height 41
copy b "[PERSON_NAME][GEOGRAPHIC_DATA][PERSON_NAME]"
click at [385, 221] on div "Received via SMS [PERSON_NAME] Neutral 12:28 PM Wrong Number! Tags and notes Ta…" at bounding box center [459, 260] width 479 height 78
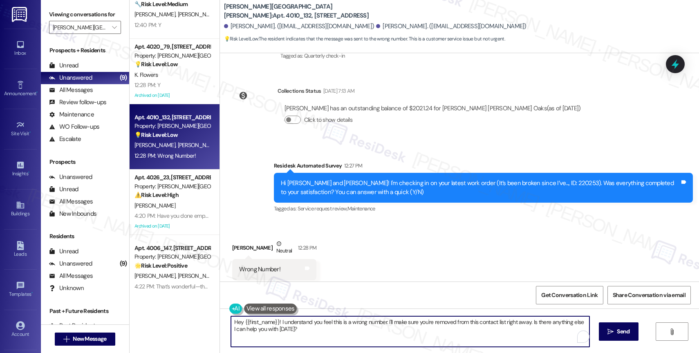
click at [280, 322] on textarea "Hey {{first_name}}! I understand you feel this is a wrong number. I'll make sur…" at bounding box center [410, 331] width 359 height 31
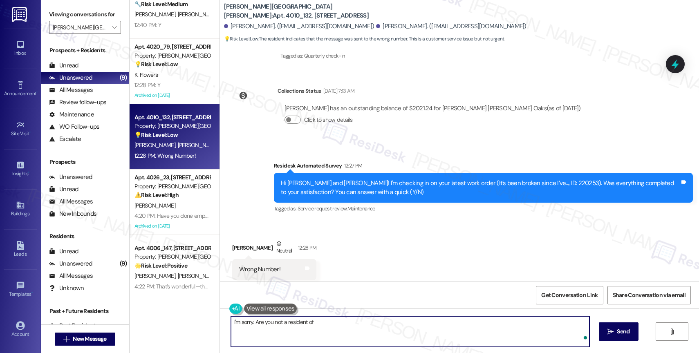
paste textarea "[PERSON_NAME][GEOGRAPHIC_DATA][PERSON_NAME]"
type textarea "I'm sorry. Are you not a resident of [PERSON_NAME][GEOGRAPHIC_DATA][PERSON_NAME…"
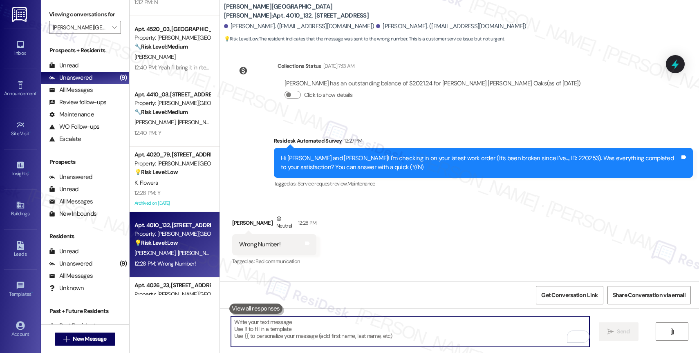
scroll to position [1154, 0]
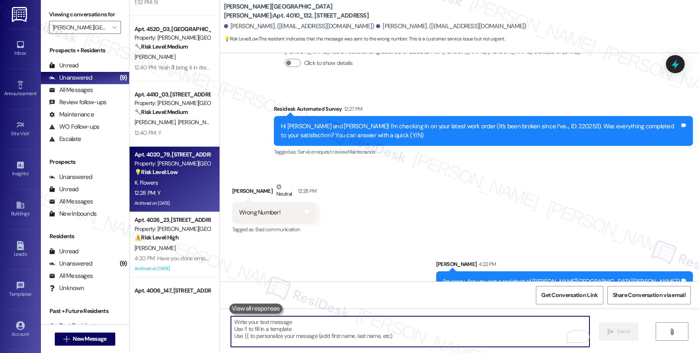
click at [163, 178] on div "K. Flowers" at bounding box center [172, 183] width 77 height 10
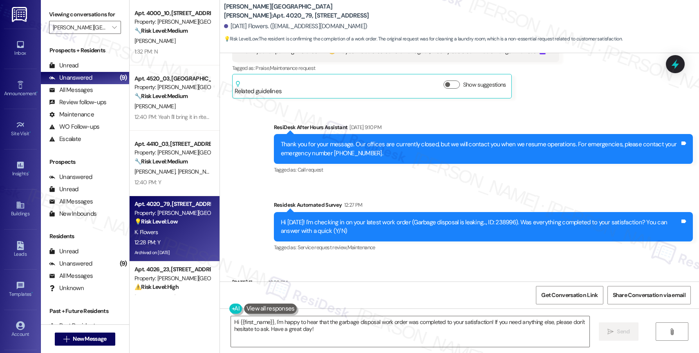
scroll to position [35763, 0]
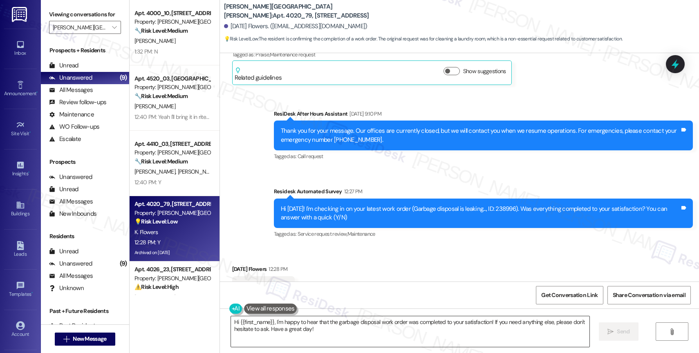
click at [270, 334] on textarea "Hi {{first_name}}, I'm happy to hear that the garbage disposal work order was c…" at bounding box center [410, 331] width 359 height 31
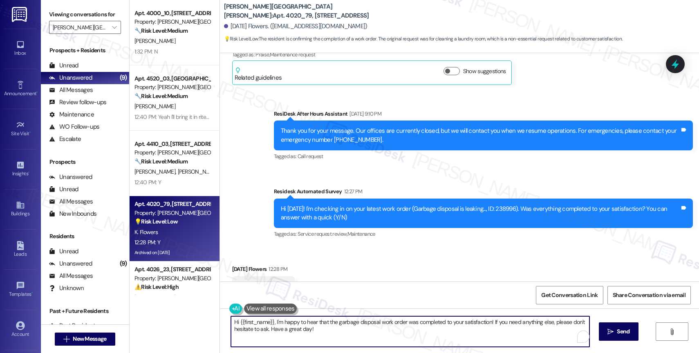
click at [270, 334] on textarea "Hi {{first_name}}, I'm happy to hear that the garbage disposal work order was c…" at bounding box center [410, 331] width 359 height 31
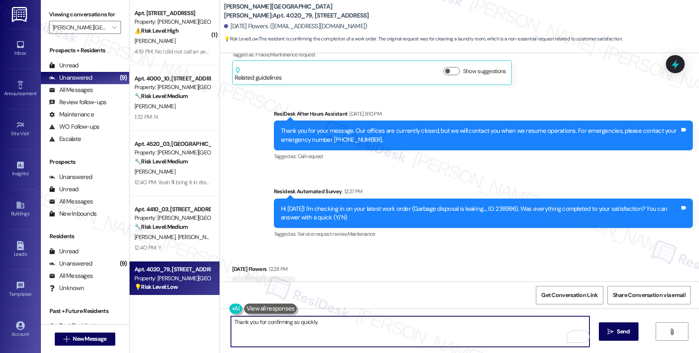
paste textarea "Feel free to let us know if you have other questions or concerns so we can assi…"
type textarea "Thank you for confirming so quickly. Feel free to let us know if you have other…"
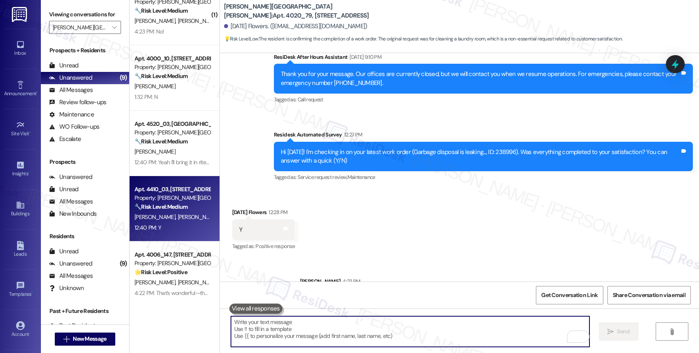
scroll to position [240, 0]
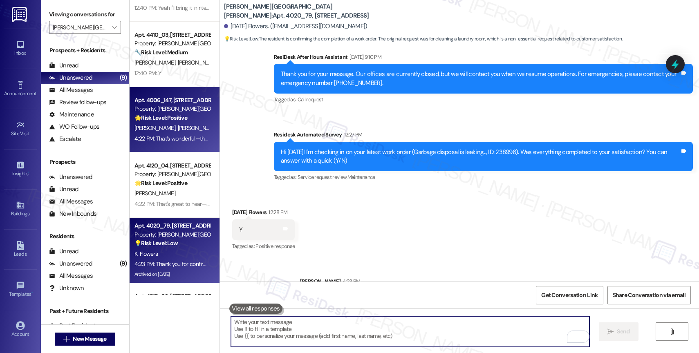
click at [181, 118] on div "🌟 Risk Level: Positive The resident responded positively to a check-in regardin…" at bounding box center [172, 118] width 76 height 9
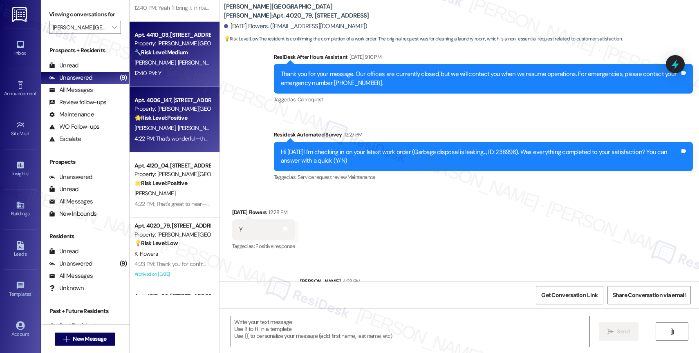
click at [183, 51] on div "🔧 Risk Level: Medium The resident responded 'Y' to a follow-up question about a…" at bounding box center [172, 52] width 76 height 9
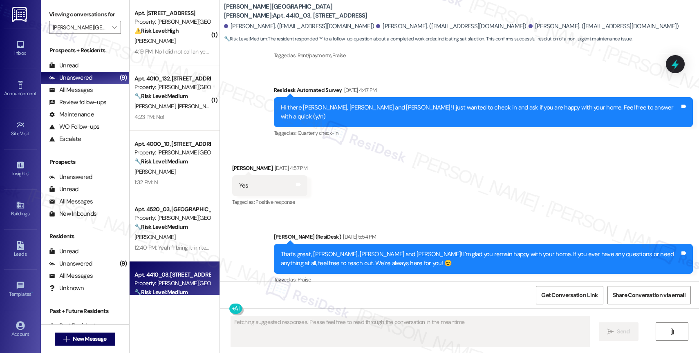
scroll to position [7043, 0]
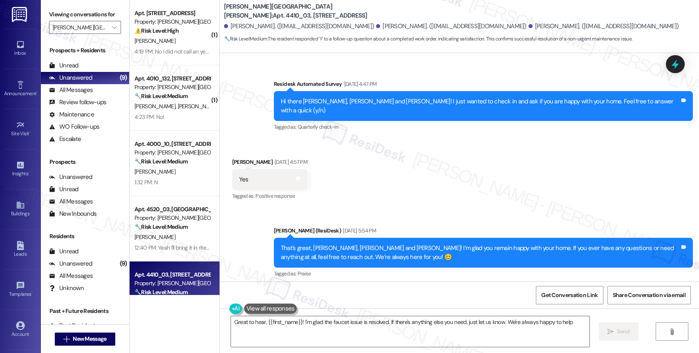
type textarea "Great to hear, {{first_name}}! I'm glad the faucet issue is resolved. If there'…"
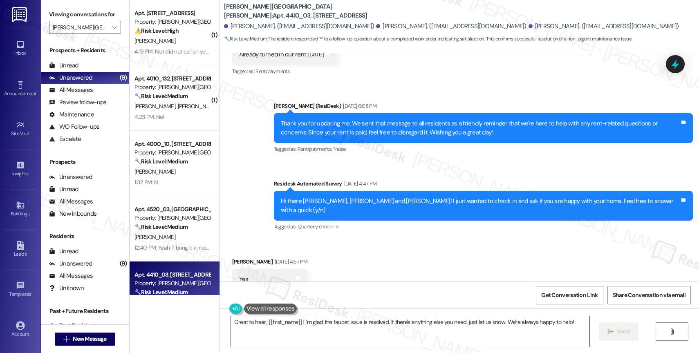
click at [332, 327] on textarea "Great to hear, {{first_name}}! I'm glad the faucet issue is resolved. If there'…" at bounding box center [410, 331] width 359 height 31
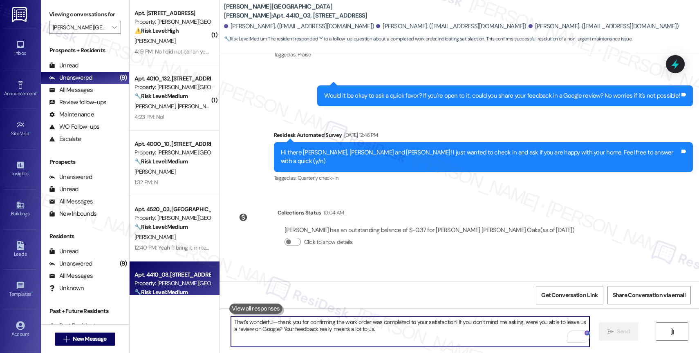
scroll to position [7327, 0]
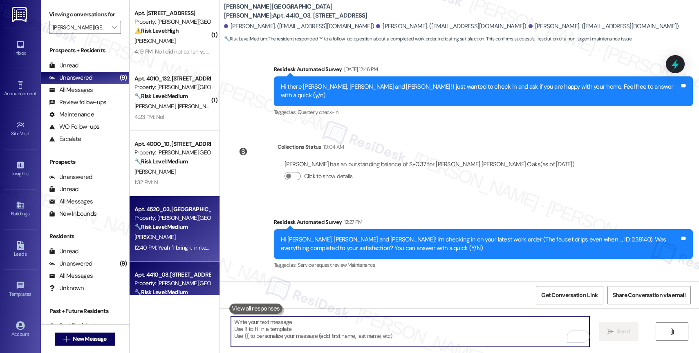
click at [167, 236] on div "[PERSON_NAME]" at bounding box center [172, 237] width 77 height 10
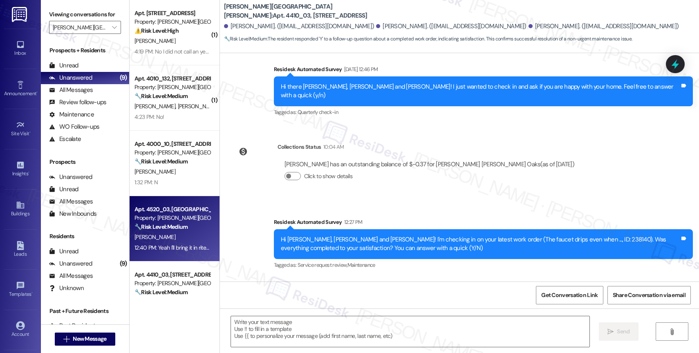
type textarea "Fetching suggested responses. Please feel free to read through the conversation…"
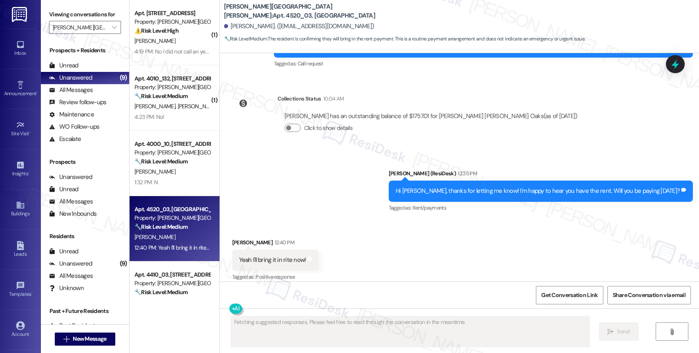
scroll to position [700, 0]
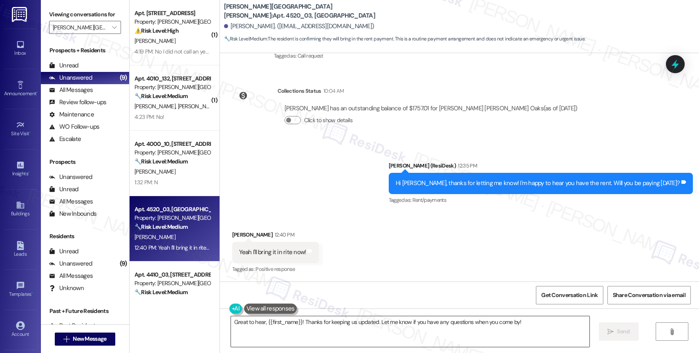
click at [270, 327] on textarea "Great to hear, {{first_name}}! Thanks for keeping us updated. Let me know if yo…" at bounding box center [410, 331] width 359 height 31
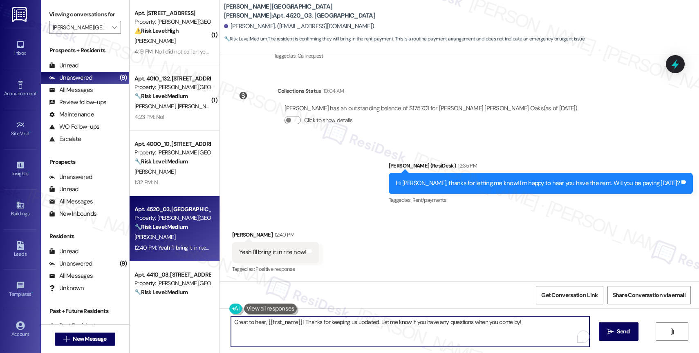
click at [270, 327] on textarea "Great to hear, {{first_name}}! Thanks for keeping us updated. Let me know if yo…" at bounding box center [410, 331] width 359 height 31
click at [358, 329] on textarea "Thank you! I really appreciate your update." at bounding box center [410, 331] width 359 height 31
paste textarea "That’s wonderful—thank you for confirming the work order was completed to your …"
paste textarea "Feel free to let us know if you have other questions or concerns so we can assi…"
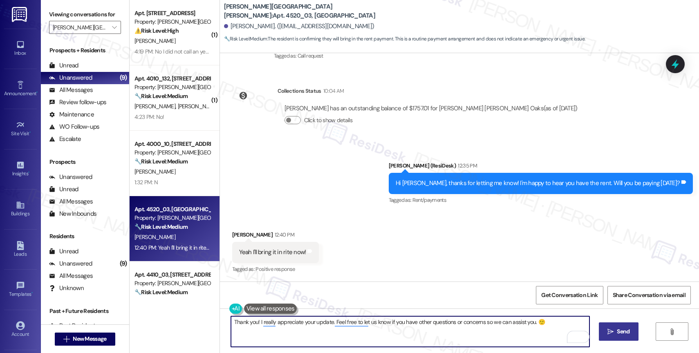
type textarea "Thank you! I really appreciate your update. Feel free to let us know if you hav…"
click at [623, 334] on span "Send" at bounding box center [623, 331] width 13 height 9
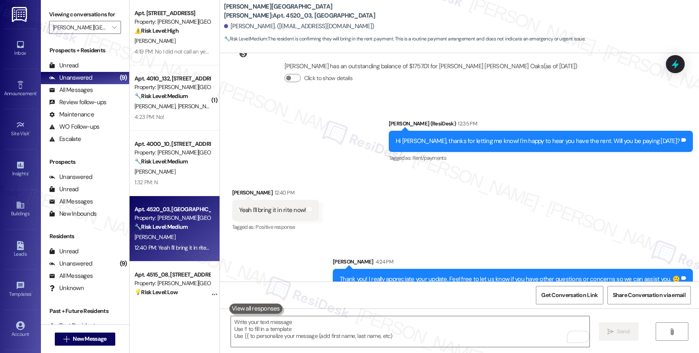
scroll to position [757, 0]
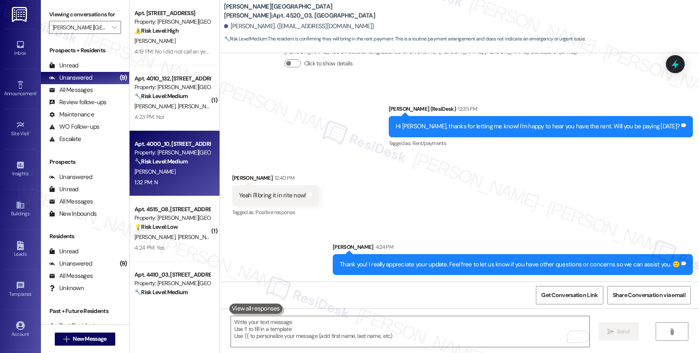
click at [179, 158] on strong "🔧 Risk Level: Medium" at bounding box center [160, 161] width 53 height 7
type textarea "Fetching suggested responses. Please feel free to read through the conversation…"
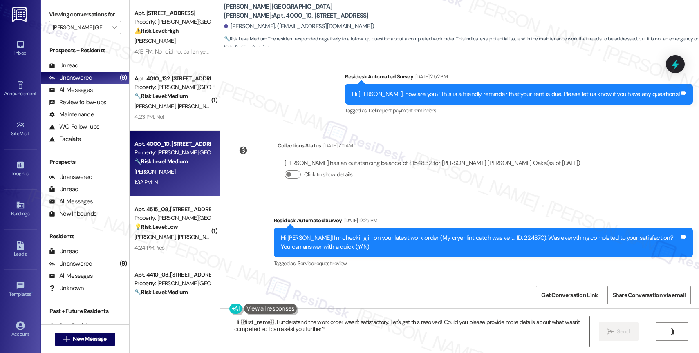
scroll to position [879, 0]
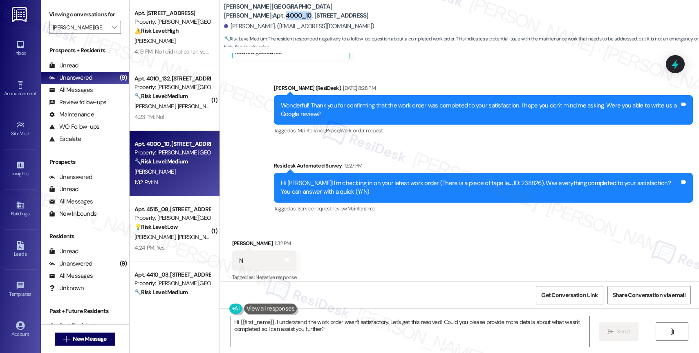
drag, startPoint x: 279, startPoint y: 11, endPoint x: 302, endPoint y: 11, distance: 22.9
click at [302, 11] on b "Witham Hill Oaks: Apt. 4000_10, 4275 NW Clubhouse Pl" at bounding box center [306, 11] width 164 height 18
copy b "4000_10"
click at [307, 314] on div "Hi {{first_name}}, I understand the work order wasn't satisfactory. Let's get t…" at bounding box center [459, 339] width 479 height 61
click at [304, 329] on textarea "Hi {{first_name}}, I understand the work order wasn't satisfactory. Let's get t…" at bounding box center [410, 331] width 359 height 31
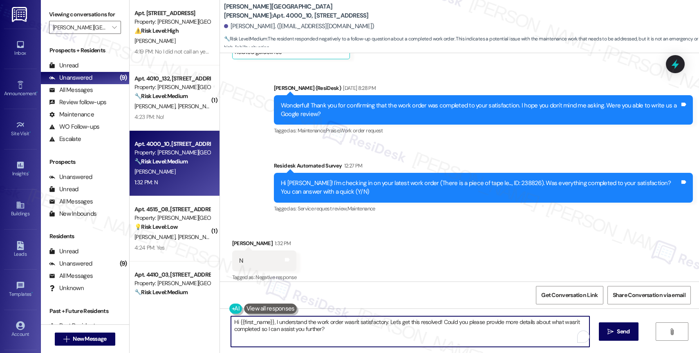
click at [304, 329] on textarea "Hi {{first_name}}, I understand the work order wasn't satisfactory. Let's get t…" at bounding box center [410, 331] width 359 height 31
paste textarea "I'm sorry to hear that, {{first_name}}. Could you share a bit more about what h…"
type textarea "I'm sorry to hear that, {{first_name}}. Could you share a bit more about what h…"
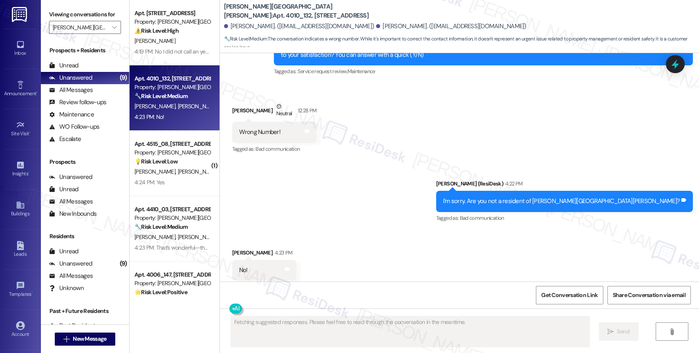
scroll to position [1235, 0]
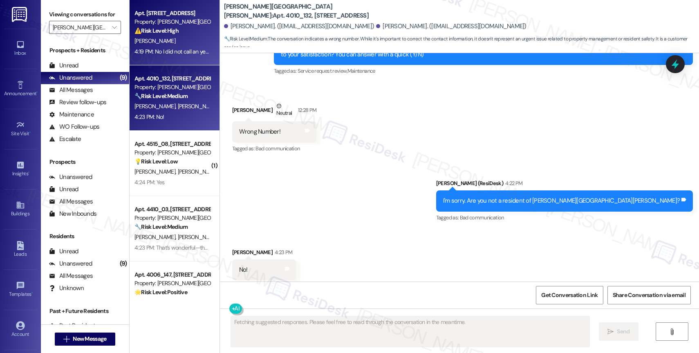
click at [170, 35] on div "Apt. 4012_117, 4275 NW Clubhouse Pl Property: Witham Hill Oaks ⚠️ Risk Level: H…" at bounding box center [172, 22] width 77 height 28
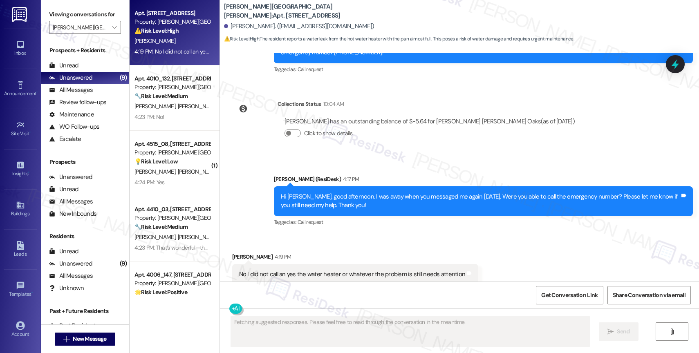
scroll to position [4605, 0]
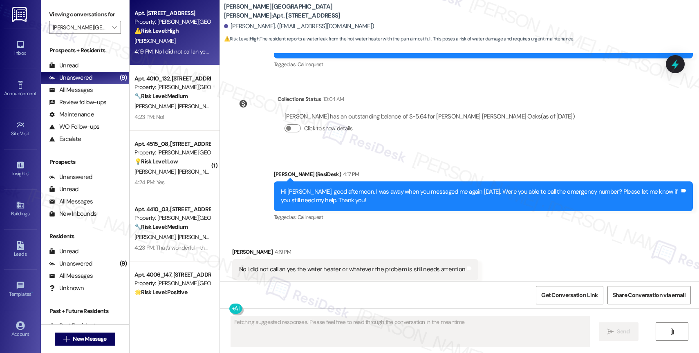
click at [329, 248] on div "Saundra Shelton 4:19 PM" at bounding box center [355, 253] width 246 height 11
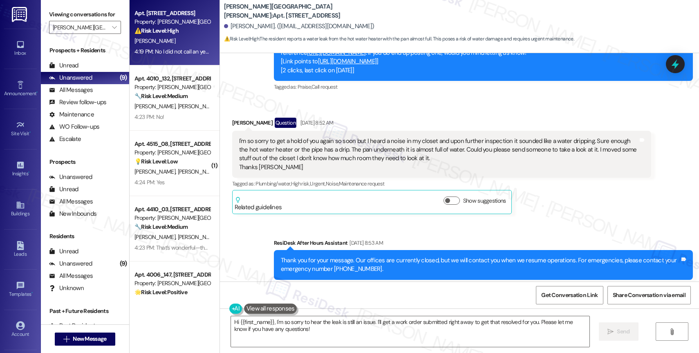
scroll to position [4382, 0]
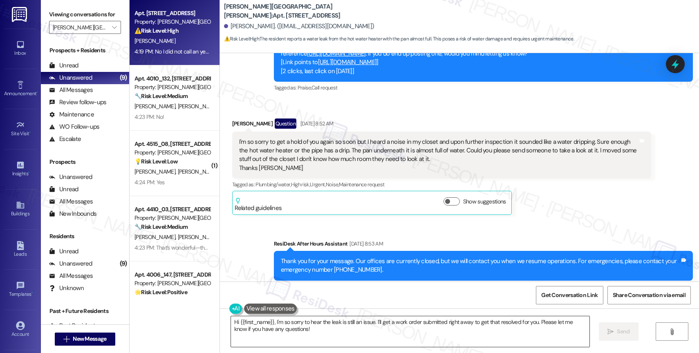
click at [302, 322] on textarea "Hi {{first_name}}, I'm so sorry to hear the leak is still an issue. I'll get a …" at bounding box center [410, 331] width 359 height 31
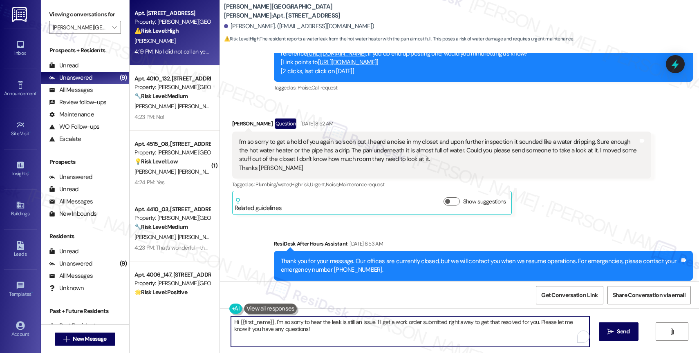
click at [302, 322] on textarea "Hi {{first_name}}, I'm so sorry to hear the leak is still an issue. I'll get a …" at bounding box center [410, 331] width 359 height 31
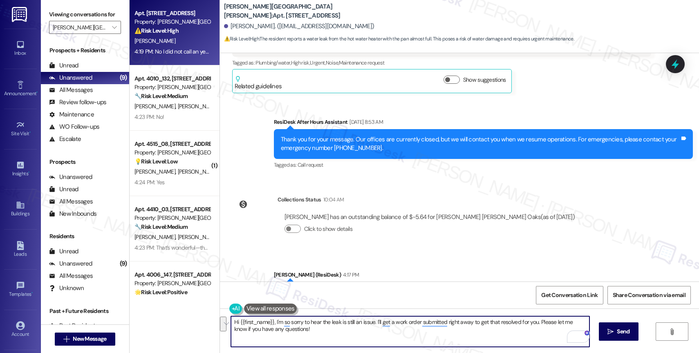
scroll to position [4605, 0]
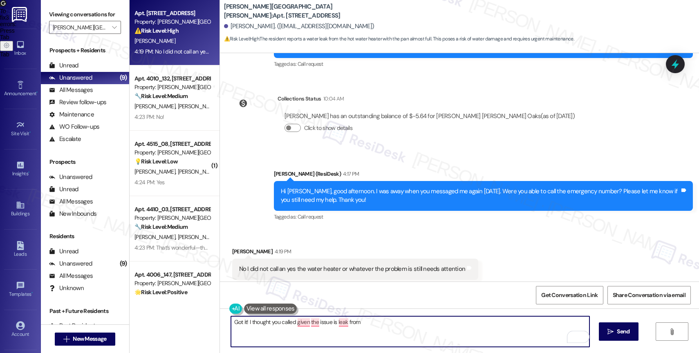
click at [332, 324] on textarea "Got it! I thought you called given the issue is leak from" at bounding box center [410, 331] width 359 height 31
click at [420, 322] on textarea "Got it! I thought you called given the issue is a possible leak from" at bounding box center [410, 331] width 359 height 31
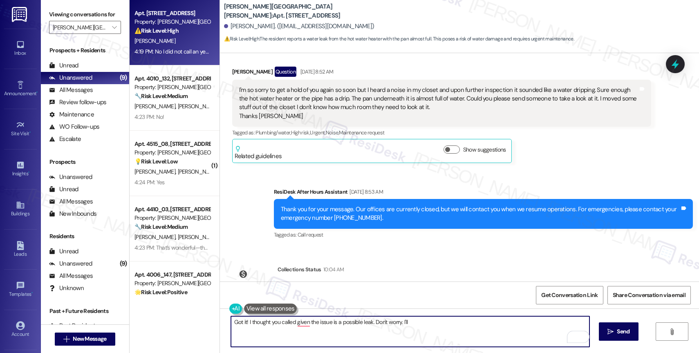
scroll to position [4429, 0]
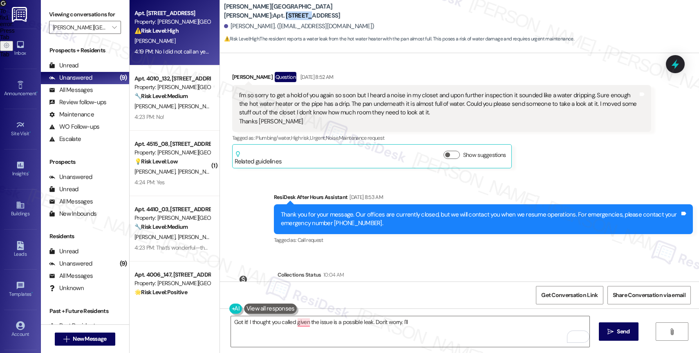
drag, startPoint x: 280, startPoint y: 11, endPoint x: 302, endPoint y: 10, distance: 22.1
click at [302, 10] on b "Witham Hill Oaks: Apt. 4012_117, 4275 NW Clubhouse Pl" at bounding box center [306, 11] width 164 height 18
copy b "4012_117"
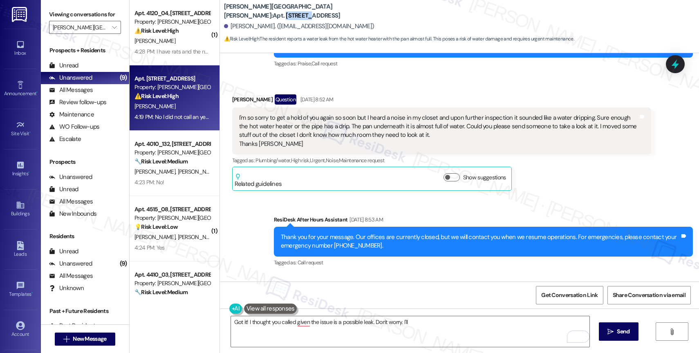
scroll to position [4605, 0]
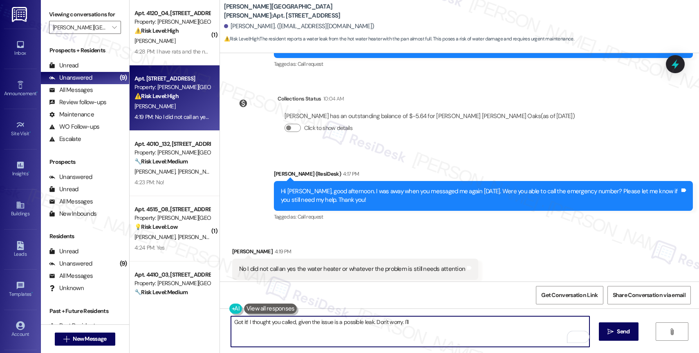
click at [412, 325] on textarea "Got it! I thought you called, given the issue is a possible leak. Don't worry. …" at bounding box center [410, 331] width 359 height 31
click at [341, 335] on textarea "Got it! I thought you called, given the issue is a possible leak. Don't worry. …" at bounding box center [410, 331] width 359 height 31
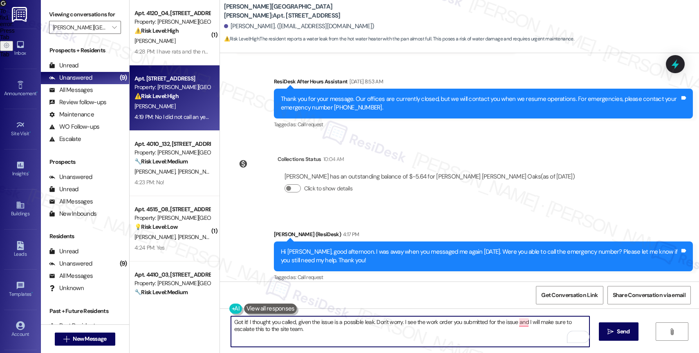
scroll to position [4509, 0]
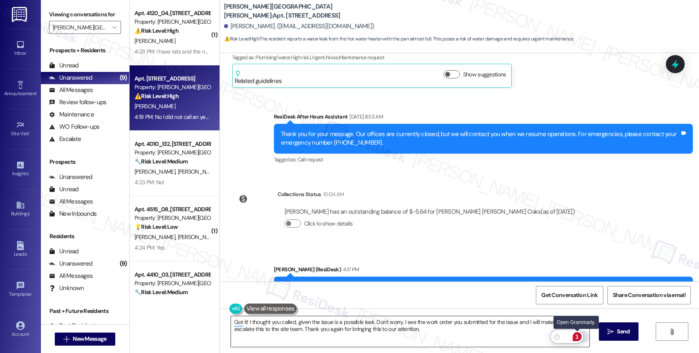
click at [578, 335] on div "1" at bounding box center [577, 336] width 9 height 9
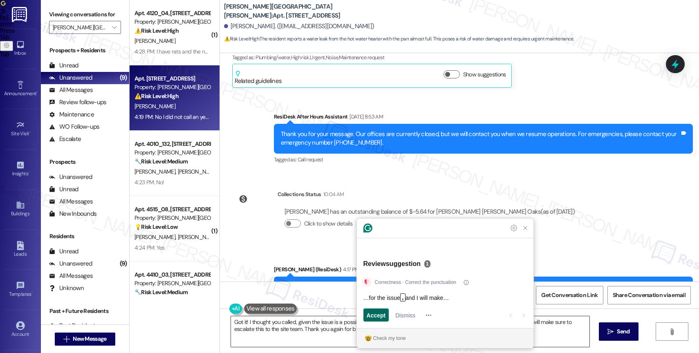
click at [379, 314] on span "Accept" at bounding box center [376, 315] width 19 height 9
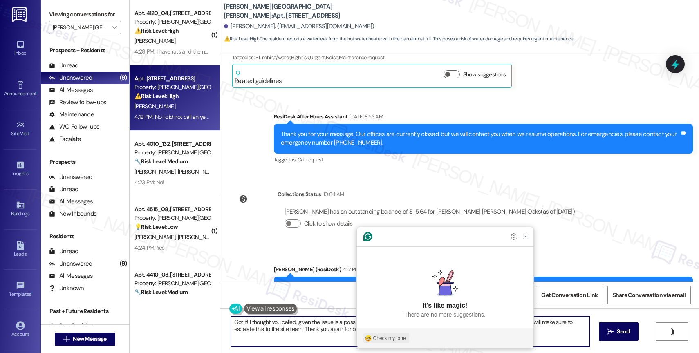
click at [392, 335] on div "Check my tone" at bounding box center [389, 338] width 33 height 7
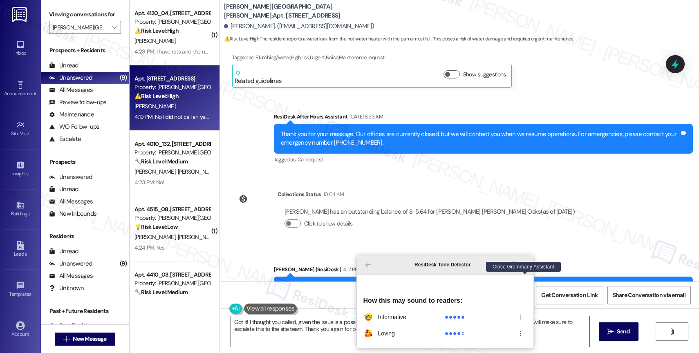
click at [527, 268] on icon "Close Grammarly Assistant" at bounding box center [525, 265] width 7 height 7
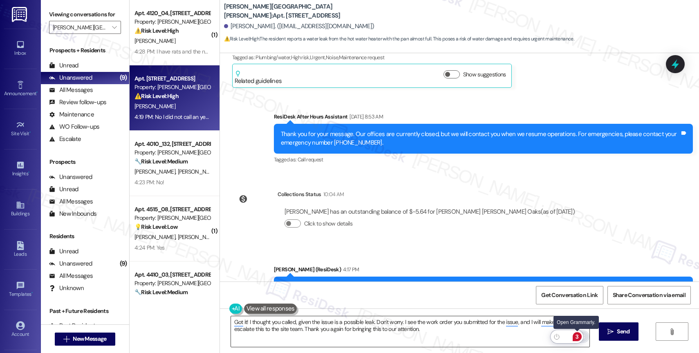
click at [578, 338] on div "3" at bounding box center [577, 336] width 9 height 9
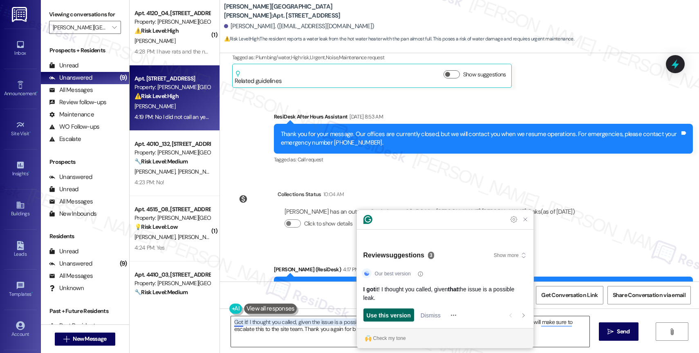
click at [401, 314] on span "Use this version" at bounding box center [389, 315] width 44 height 9
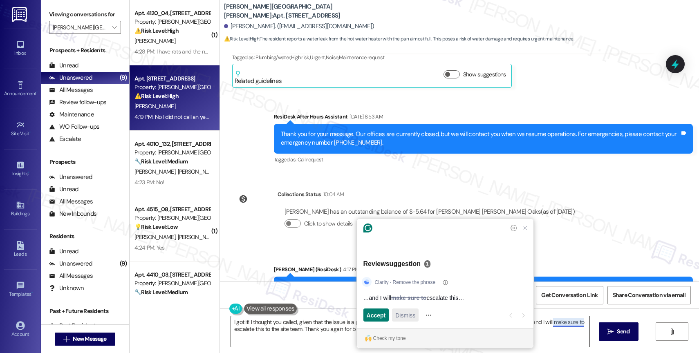
click at [397, 314] on span "Dismiss" at bounding box center [405, 315] width 20 height 9
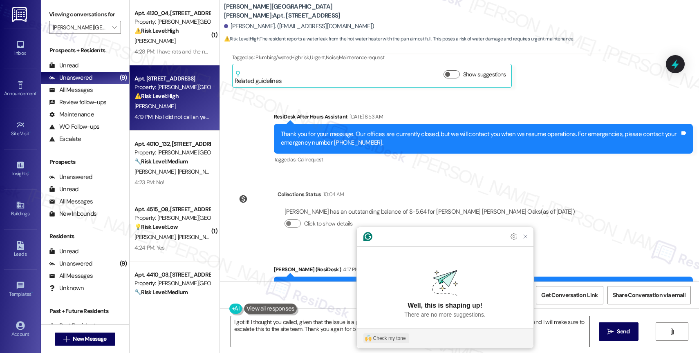
click at [380, 338] on div "Check my tone" at bounding box center [389, 338] width 33 height 7
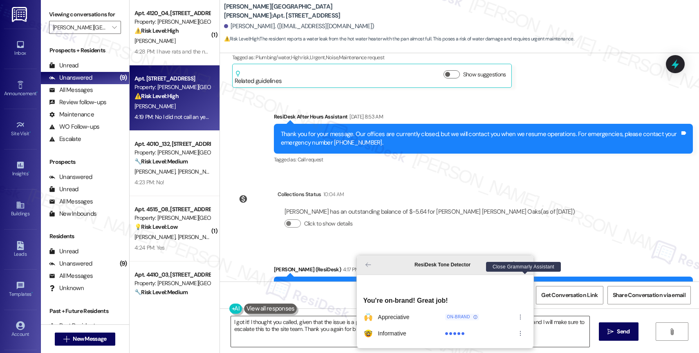
click at [522, 268] on icon "Close Grammarly Assistant" at bounding box center [525, 265] width 7 height 7
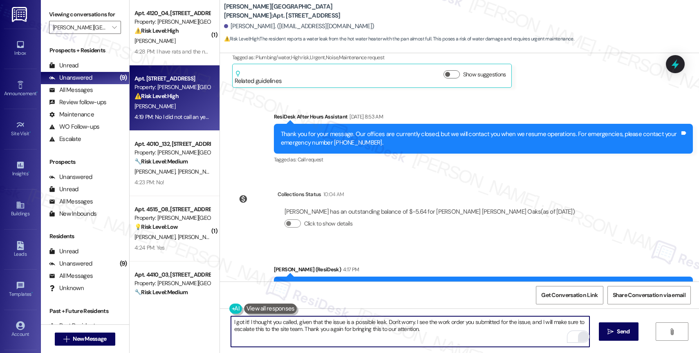
drag, startPoint x: 242, startPoint y: 322, endPoint x: 186, endPoint y: 318, distance: 56.6
click at [186, 318] on div "( 1 ) Apt. 4120_04, 4275 NW Clubhouse Pl Property: Witham Hill Oaks ⚠️ Risk Lev…" at bounding box center [414, 176] width 569 height 353
drag, startPoint x: 244, startPoint y: 321, endPoint x: 208, endPoint y: 320, distance: 35.2
click at [208, 320] on div "( 1 ) Apt. 4120_04, 4275 NW Clubhouse Pl Property: Witham Hill Oaks ⚠️ Risk Lev…" at bounding box center [414, 176] width 569 height 353
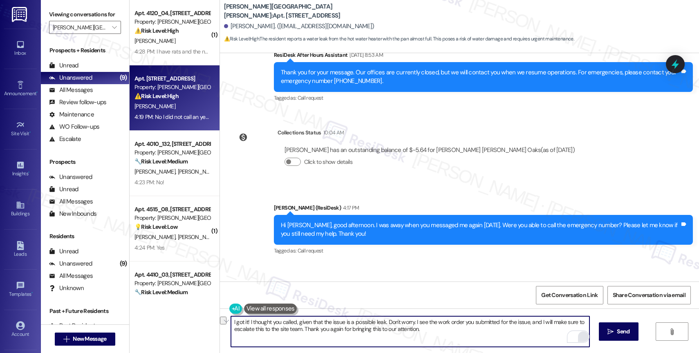
scroll to position [4605, 0]
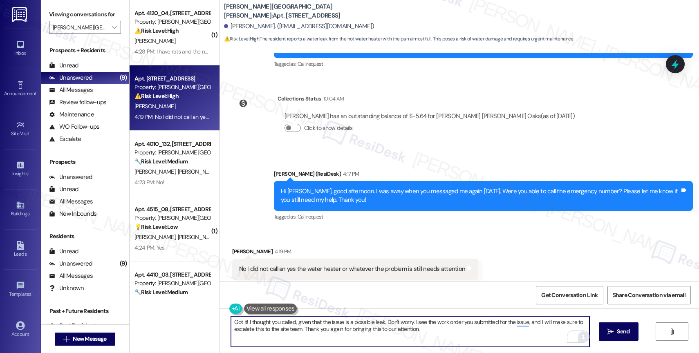
click at [295, 328] on textarea "Got it! I thought you called, given that the issue is a possible leak. Don't wo…" at bounding box center [410, 331] width 359 height 31
type textarea "Got it! I thought you called, given that the issue is a possible leak. Don't wo…"
click at [577, 337] on icon "Open Grammarly. 0 Suggestions." at bounding box center [577, 336] width 9 height 9
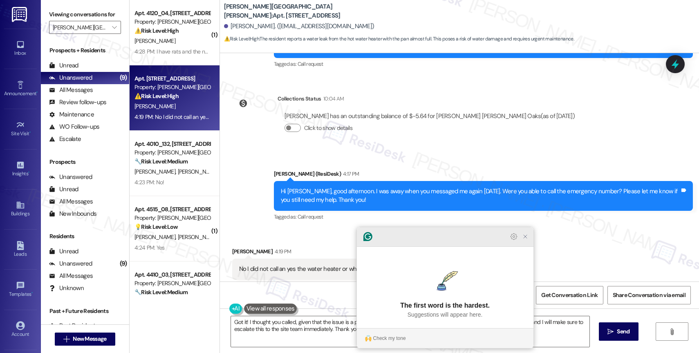
click at [527, 240] on icon "Close Grammarly Assistant" at bounding box center [525, 236] width 7 height 7
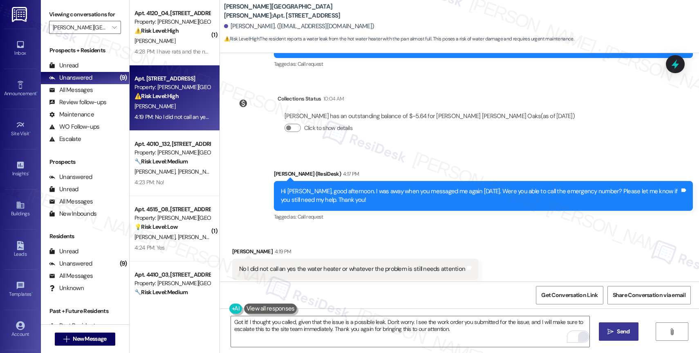
click at [612, 332] on icon "" at bounding box center [610, 332] width 6 height 7
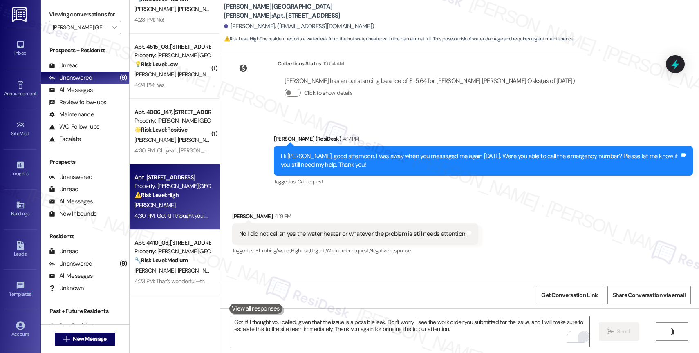
scroll to position [4671, 0]
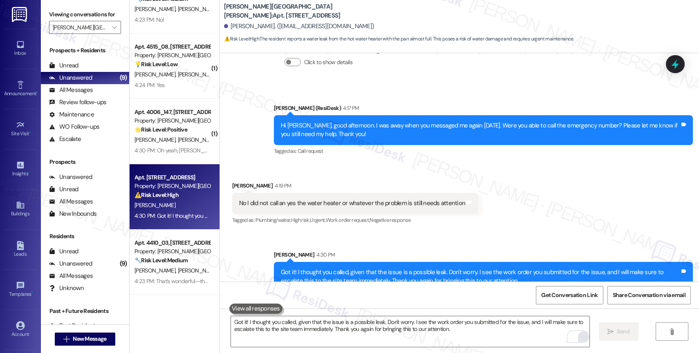
click at [342, 251] on div "Sarah 4:30 PM" at bounding box center [483, 256] width 419 height 11
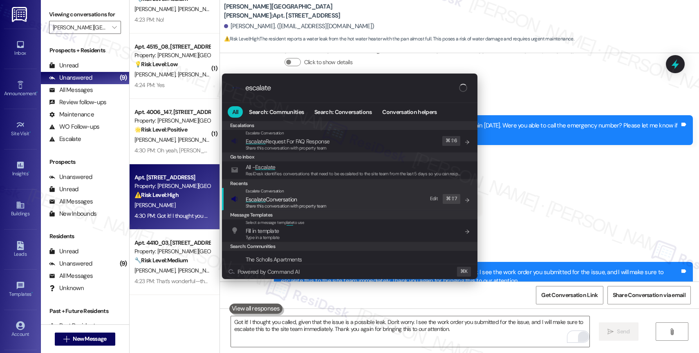
type input "escalate"
click at [302, 195] on span "Escalate Conversation" at bounding box center [286, 199] width 81 height 9
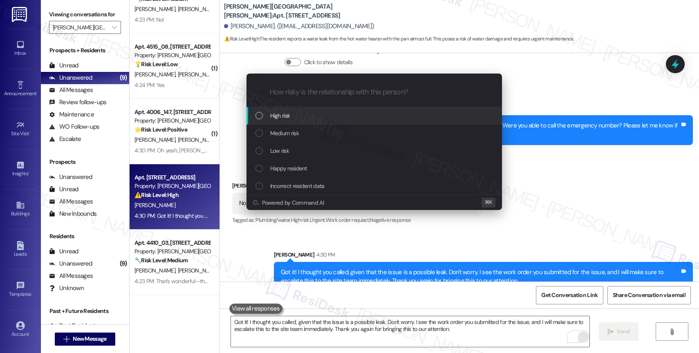
click at [290, 109] on div "High risk" at bounding box center [373, 116] width 255 height 18
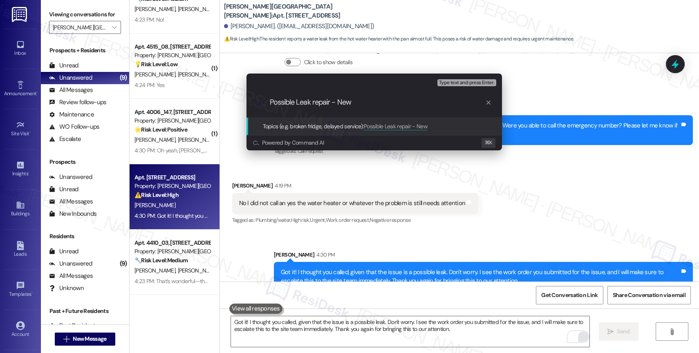
paste input "Work Order #238999"
type input "Possible Leak repair - New Work Order #238999"
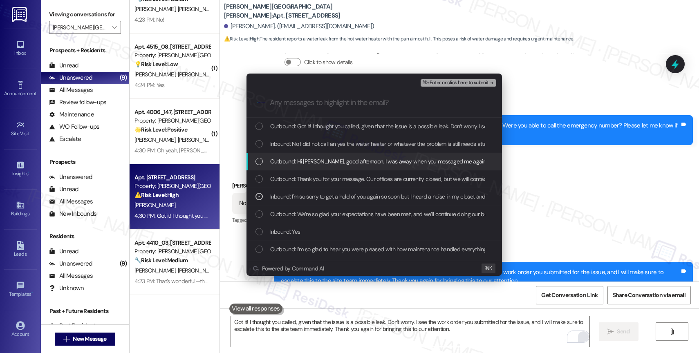
click at [340, 163] on span "Outbound: Hi Saundra, good afternoon. I was away when you messaged me again yes…" at bounding box center [508, 161] width 476 height 9
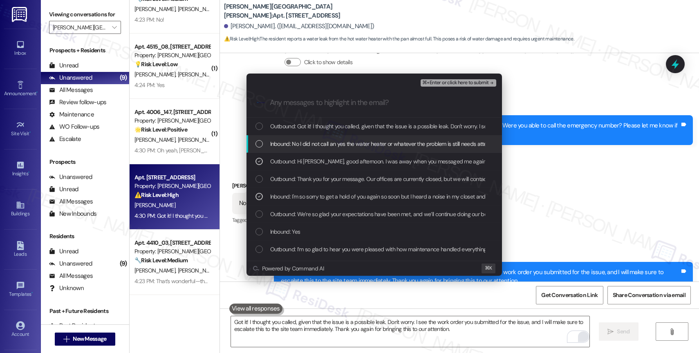
drag, startPoint x: 348, startPoint y: 146, endPoint x: 356, endPoint y: 132, distance: 16.1
click at [348, 146] on span "Inbound: No I did not call an yes the water heater or whatever the problem is s…" at bounding box center [384, 143] width 229 height 9
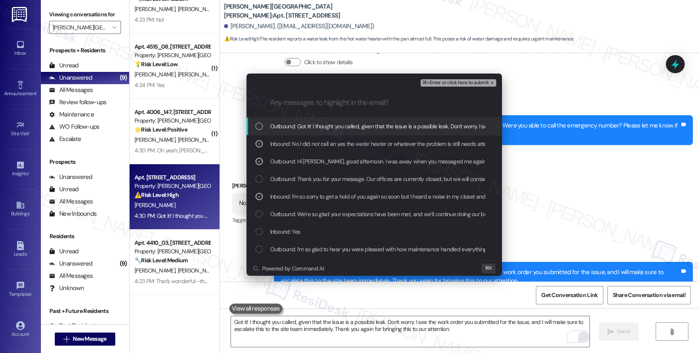
drag, startPoint x: 356, startPoint y: 132, endPoint x: 385, endPoint y: 114, distance: 34.4
click at [356, 132] on div "Outbound: Got it! I thought you called, given that the issue is a possible leak…" at bounding box center [373, 127] width 255 height 18
click at [465, 81] on span "⌘+Enter or click here to submit" at bounding box center [455, 83] width 66 height 6
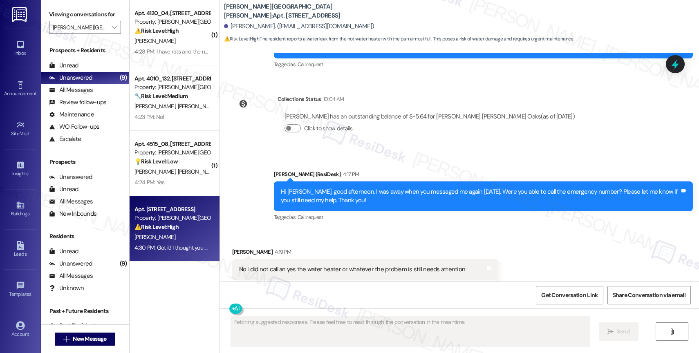
scroll to position [0, 0]
